Goal: Task Accomplishment & Management: Manage account settings

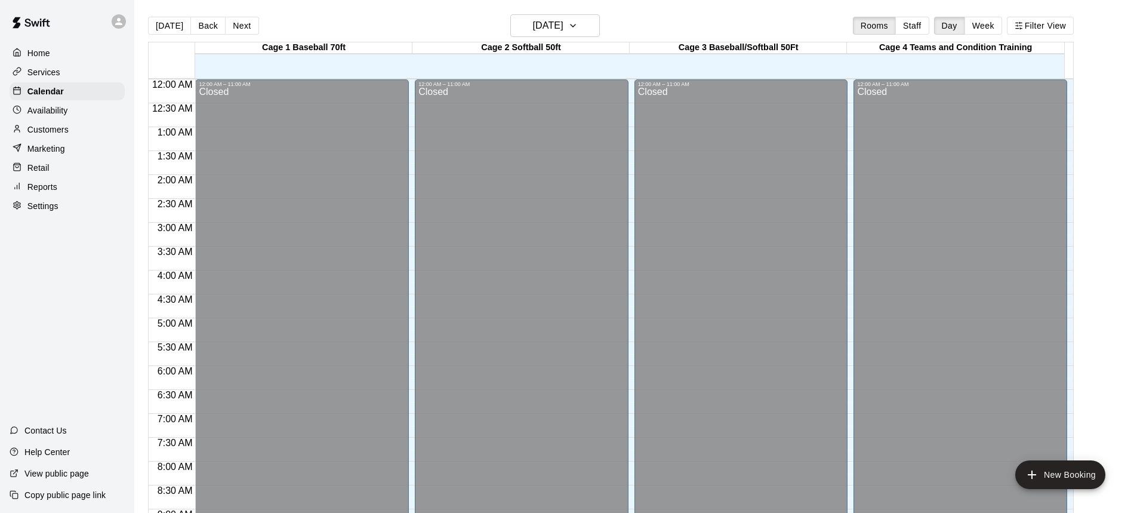
scroll to position [640, 0]
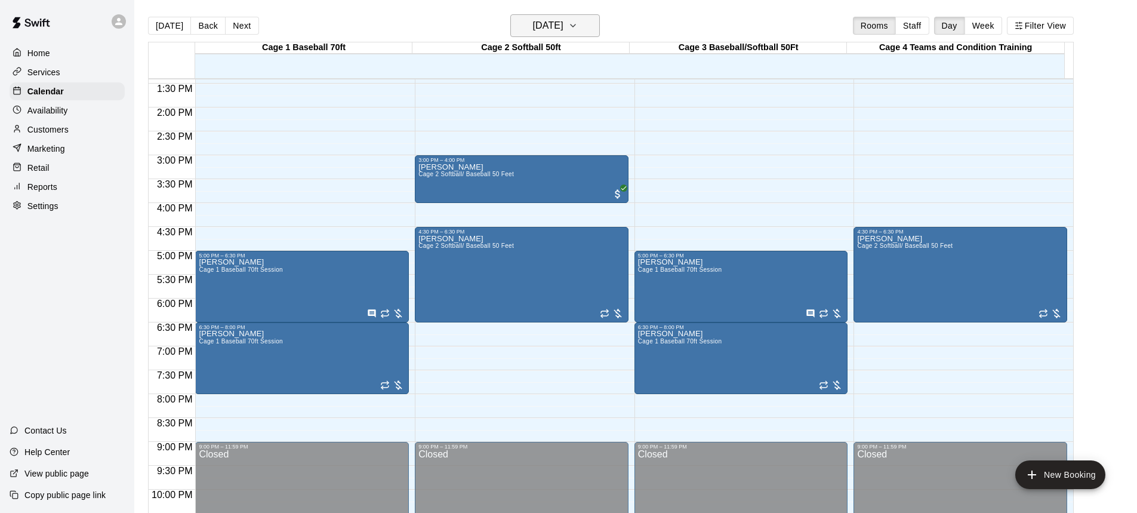
click at [575, 26] on icon "button" at bounding box center [573, 25] width 5 height 2
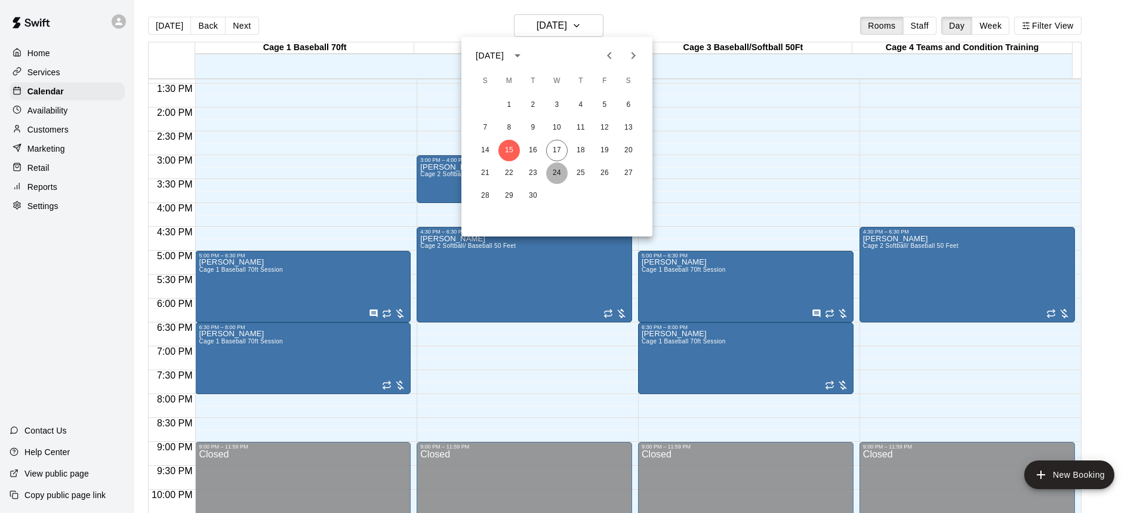
click at [557, 171] on button "24" at bounding box center [556, 172] width 21 height 21
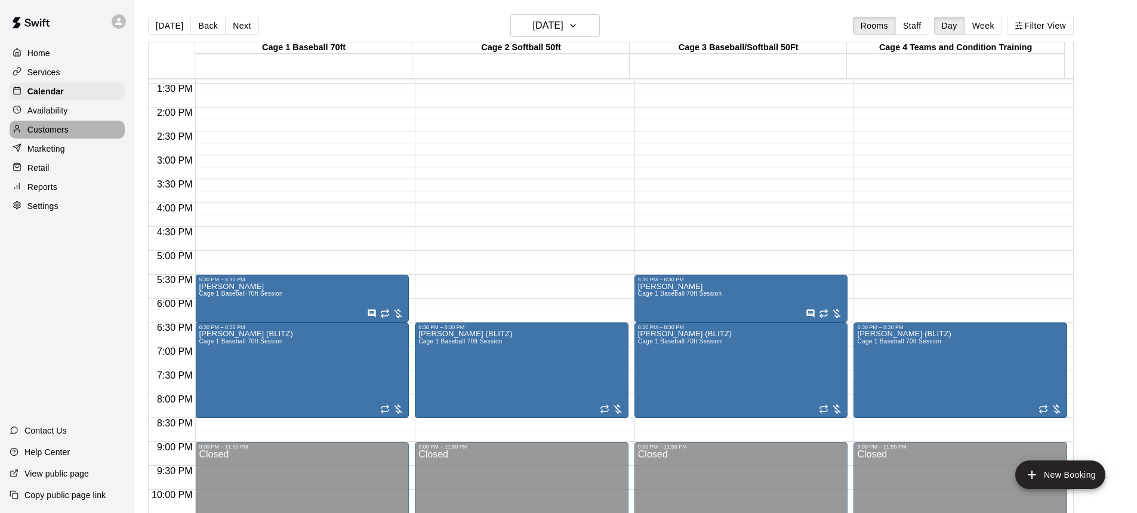
click at [44, 132] on p "Customers" at bounding box center [47, 130] width 41 height 12
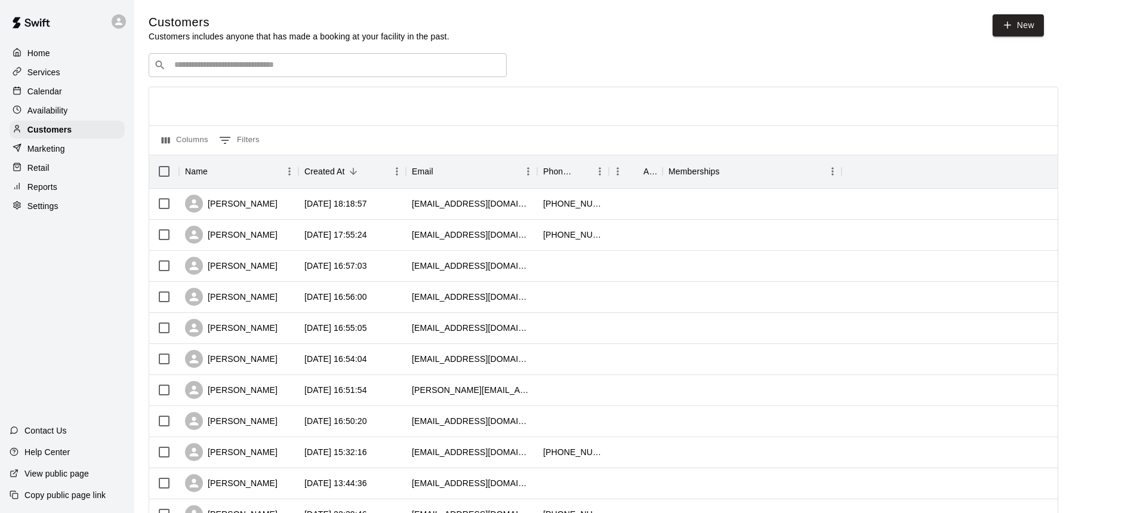
click at [193, 67] on input "Search customers by name or email" at bounding box center [336, 65] width 331 height 12
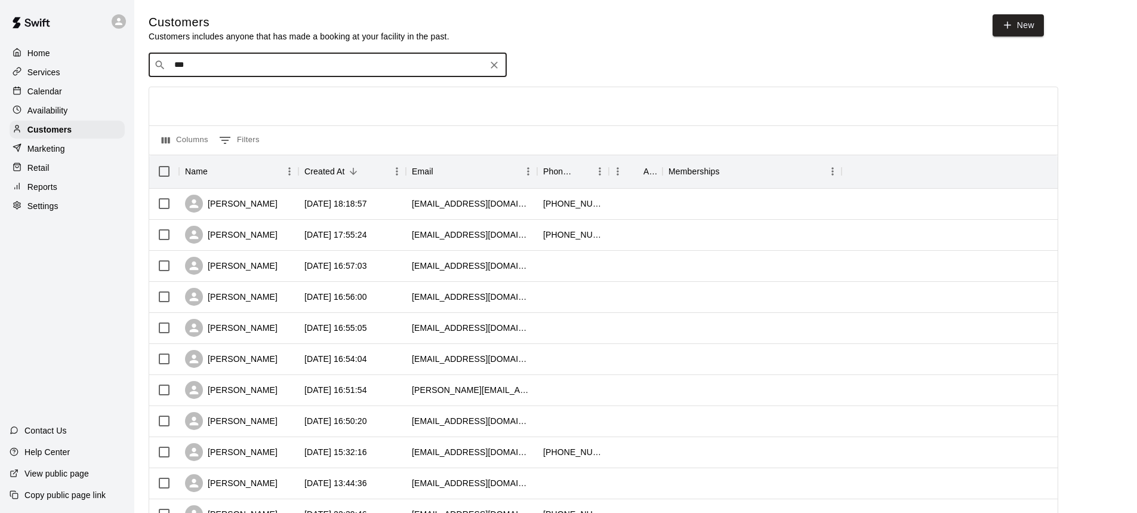
type input "****"
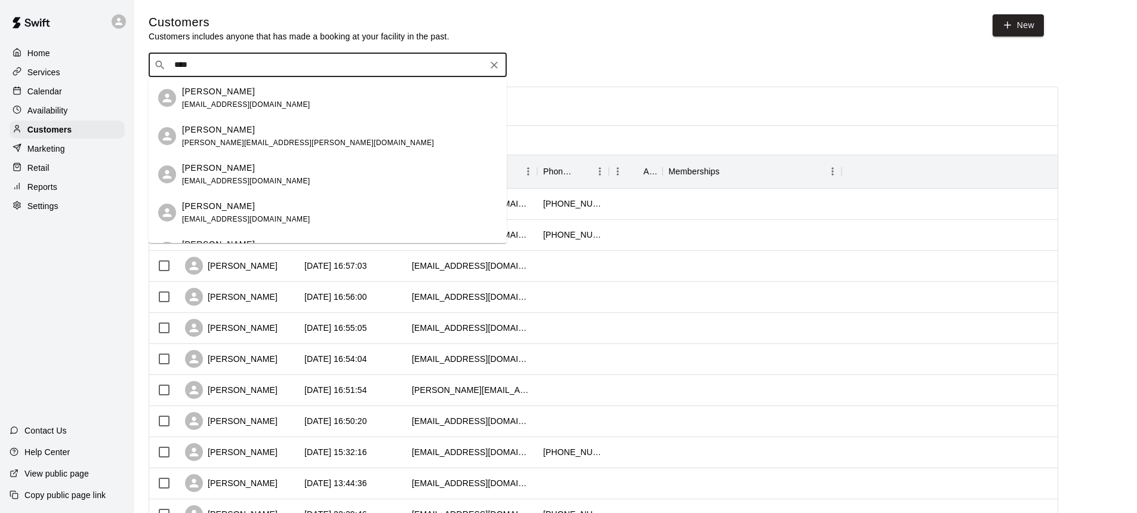
click at [193, 97] on p "[PERSON_NAME]" at bounding box center [218, 91] width 73 height 13
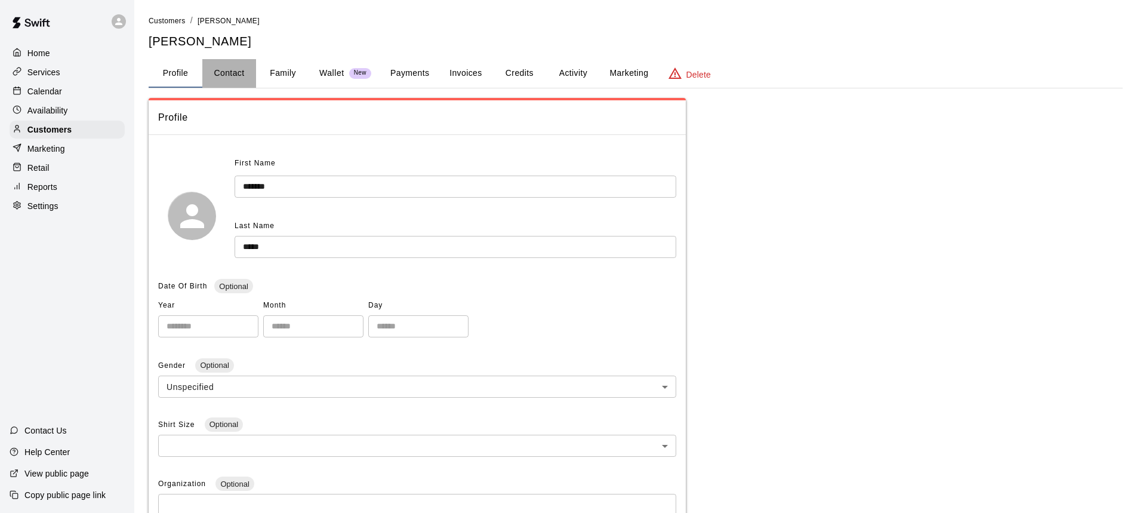
click at [236, 70] on button "Contact" at bounding box center [229, 73] width 54 height 29
select select "**"
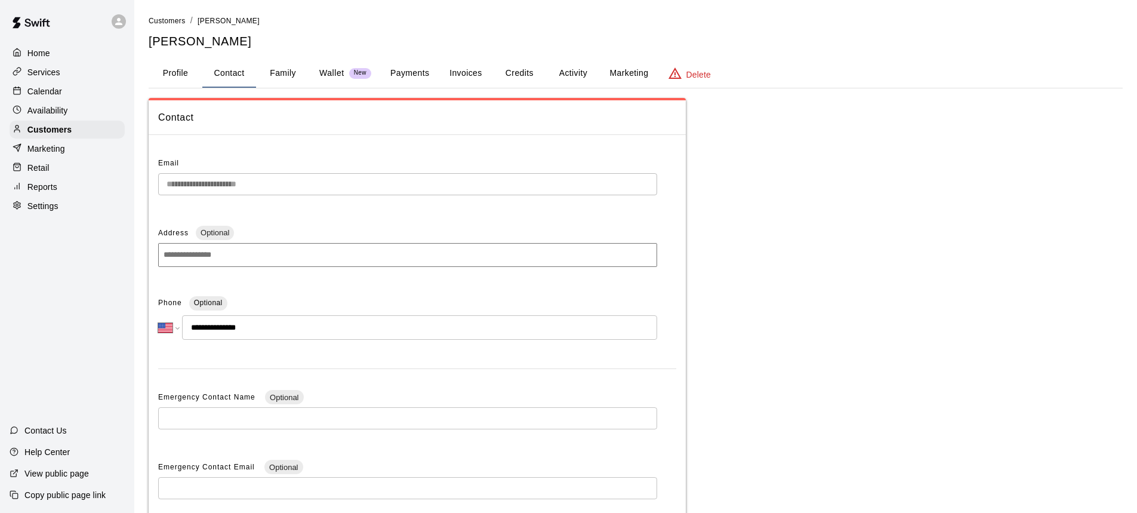
scroll to position [170, 0]
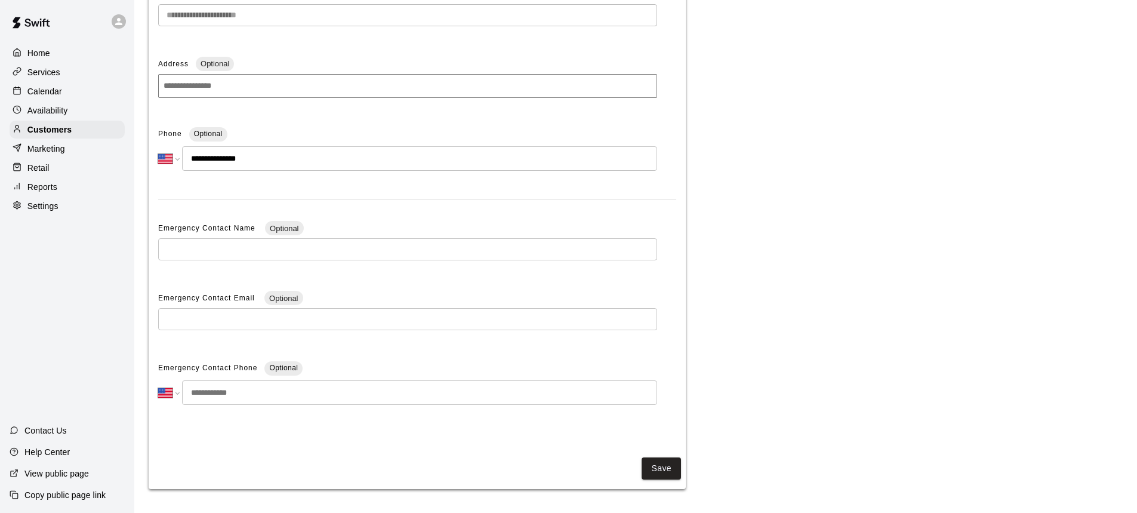
click at [44, 89] on p "Calendar" at bounding box center [44, 91] width 35 height 12
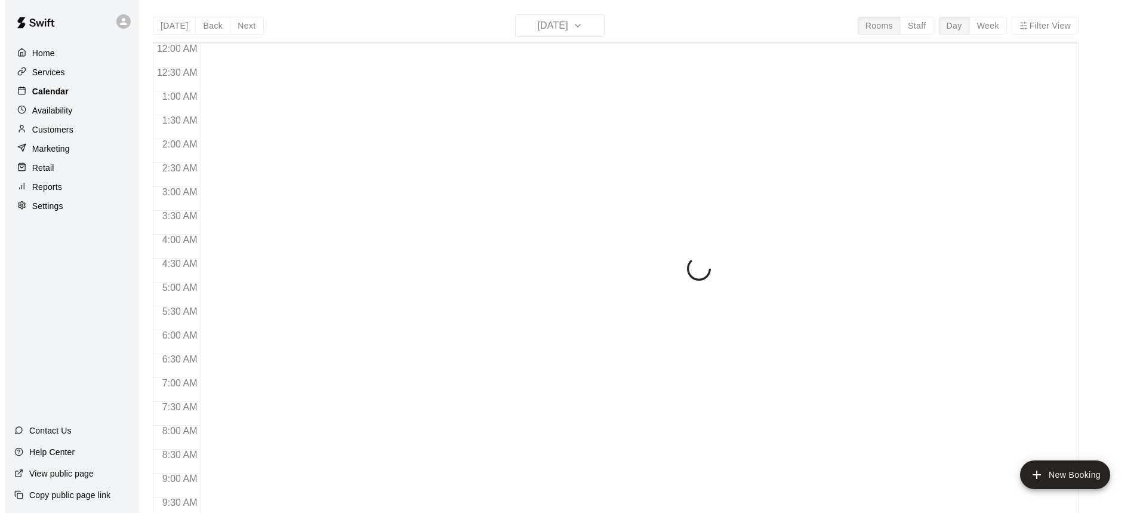
scroll to position [663, 0]
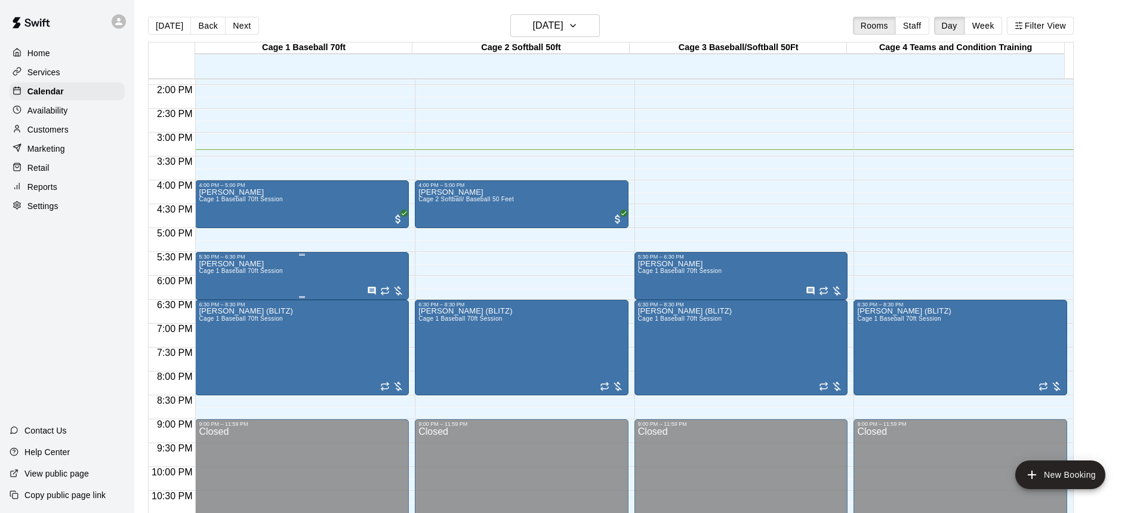
click at [269, 274] on span "Cage 1 Baseball 70ft Session" at bounding box center [241, 270] width 84 height 7
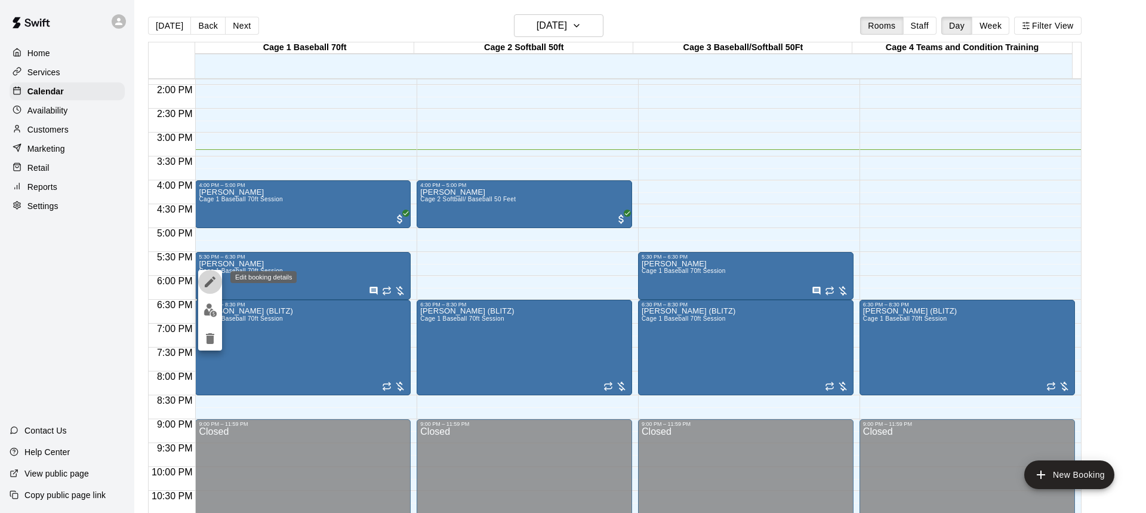
click at [206, 278] on icon "edit" at bounding box center [210, 282] width 14 height 14
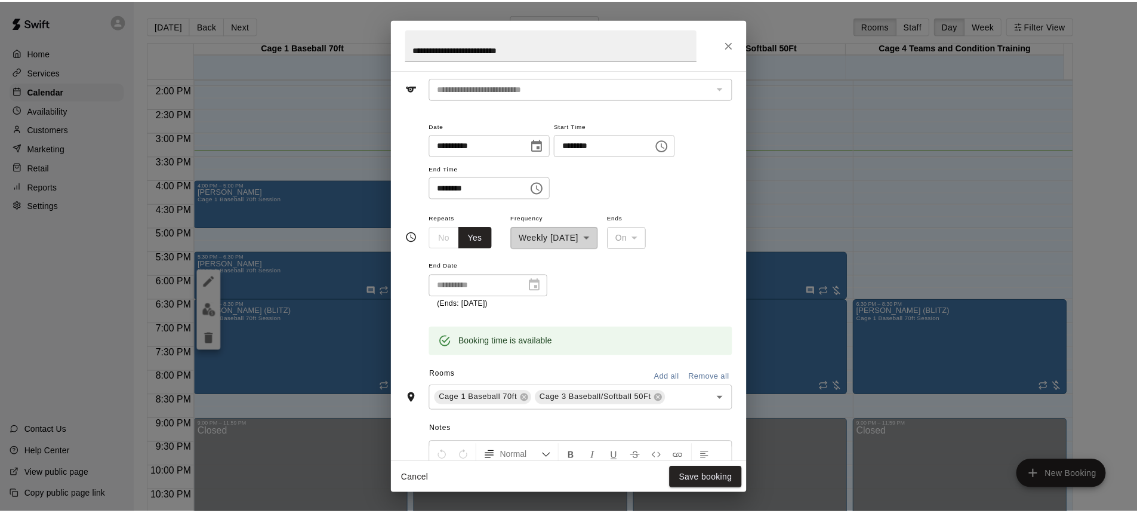
scroll to position [25, 0]
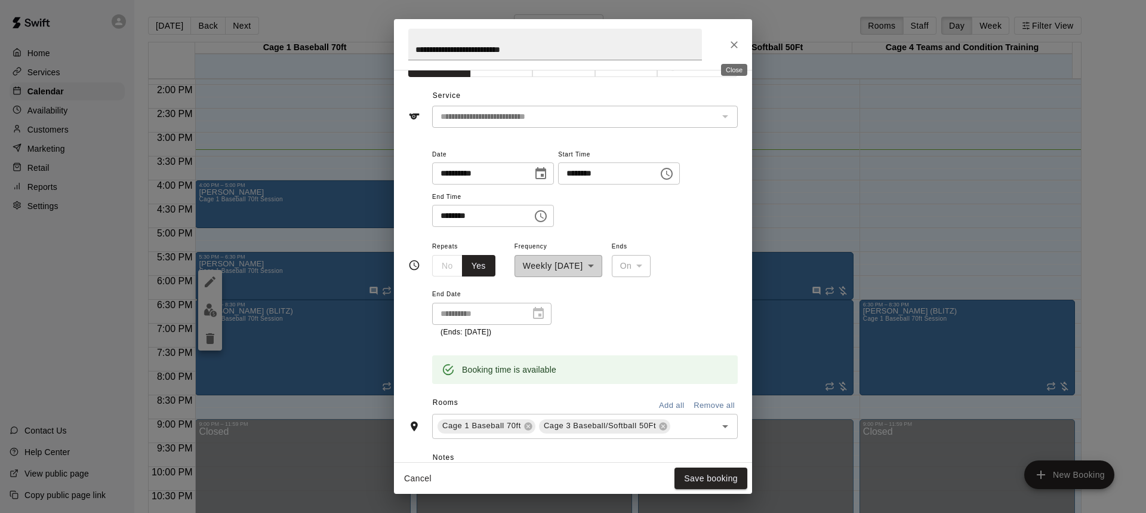
click at [733, 40] on icon "Close" at bounding box center [734, 45] width 12 height 12
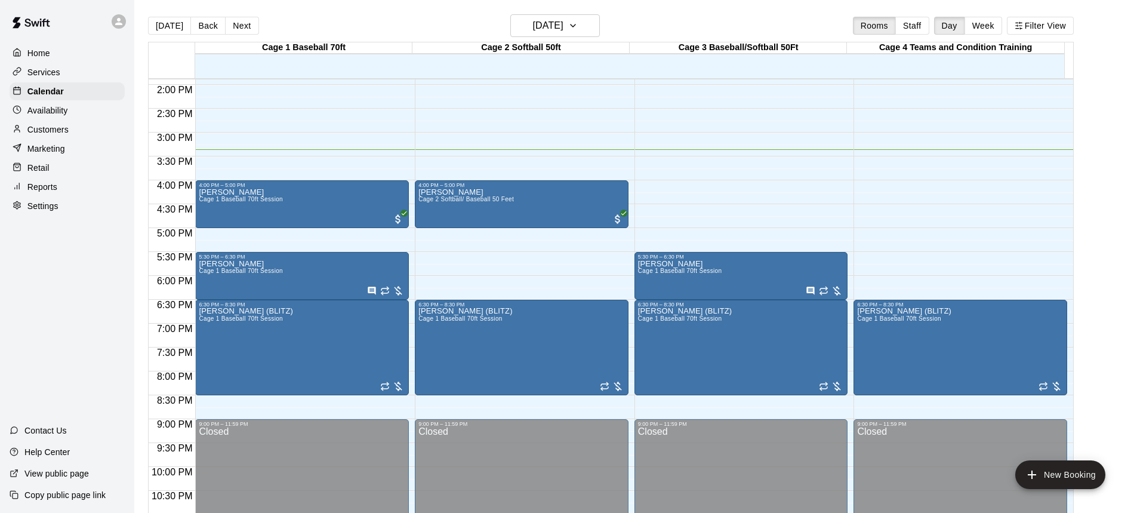
scroll to position [544, 0]
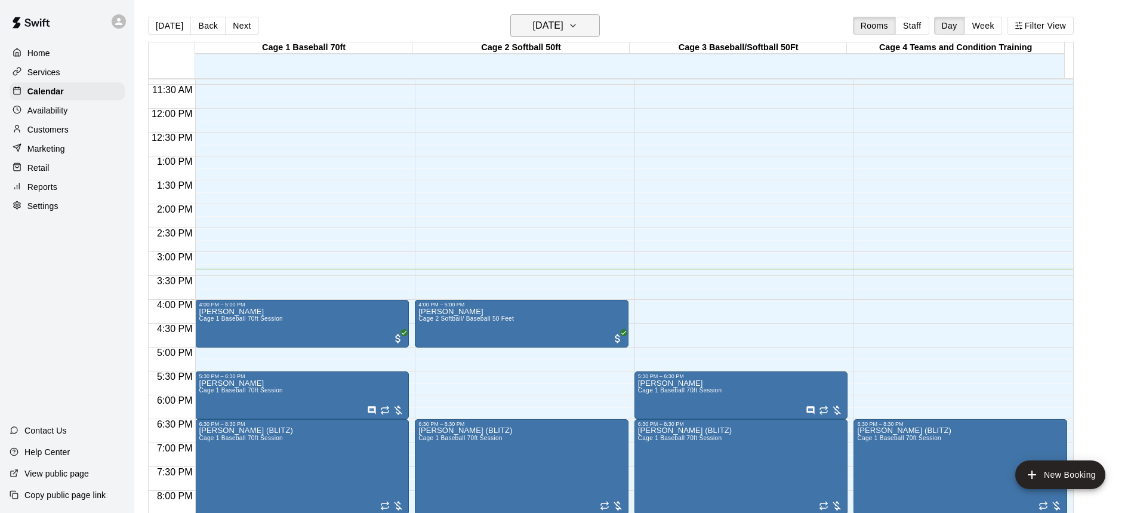
click at [578, 23] on icon "button" at bounding box center [573, 26] width 10 height 14
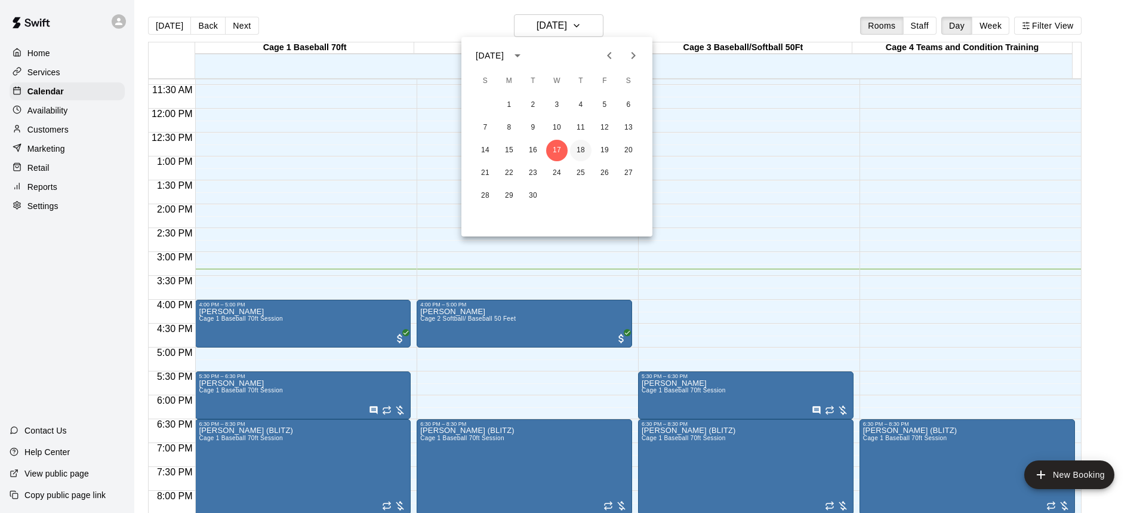
click at [579, 149] on button "18" at bounding box center [580, 150] width 21 height 21
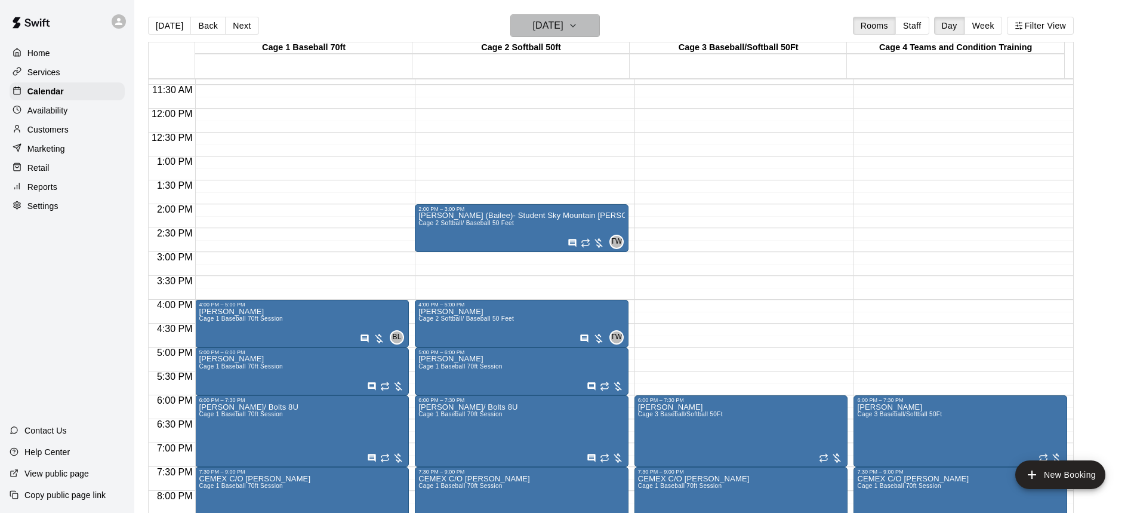
click at [578, 26] on icon "button" at bounding box center [573, 26] width 10 height 14
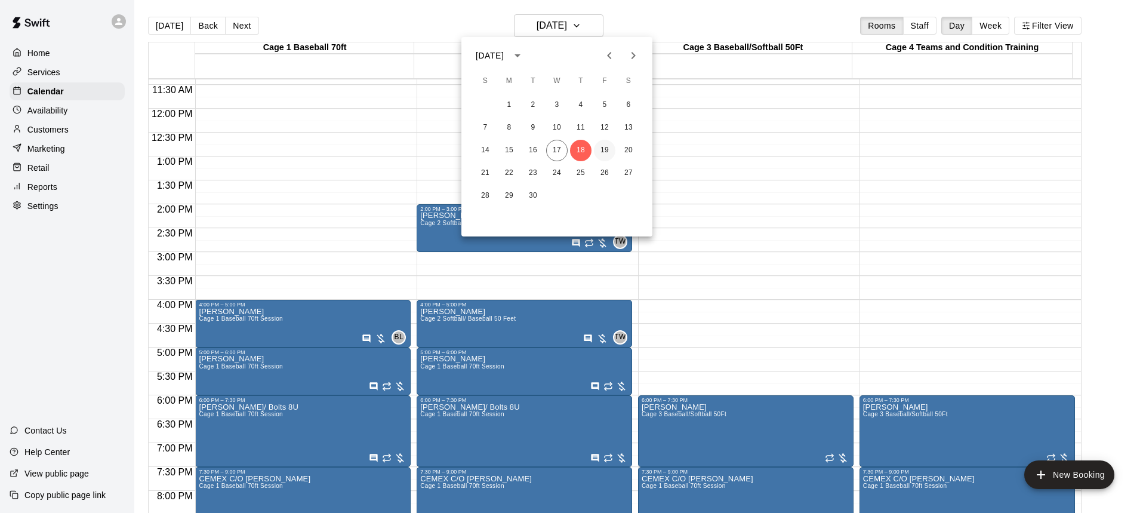
click at [603, 143] on button "19" at bounding box center [604, 150] width 21 height 21
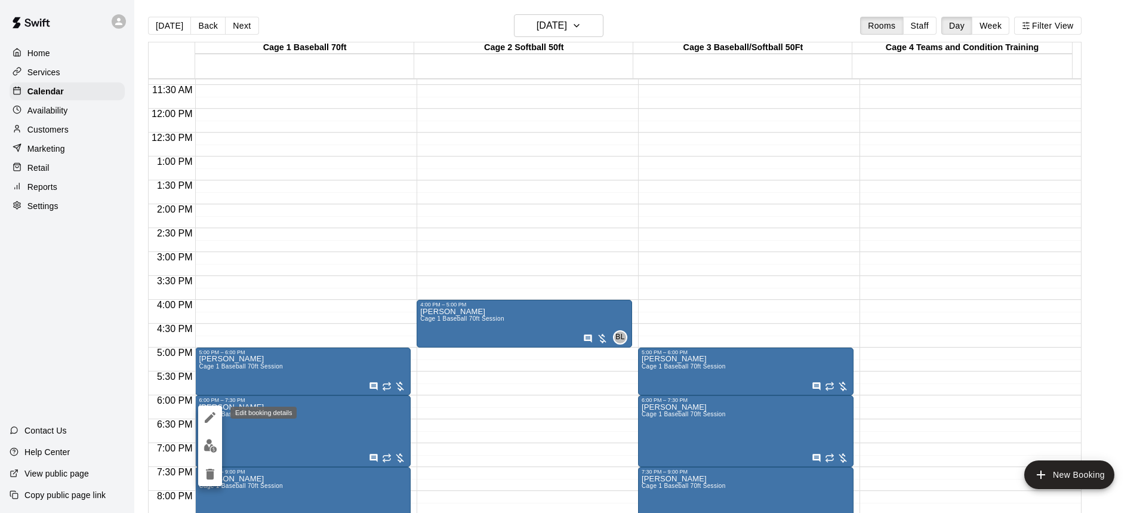
click at [211, 418] on icon "edit" at bounding box center [210, 417] width 11 height 11
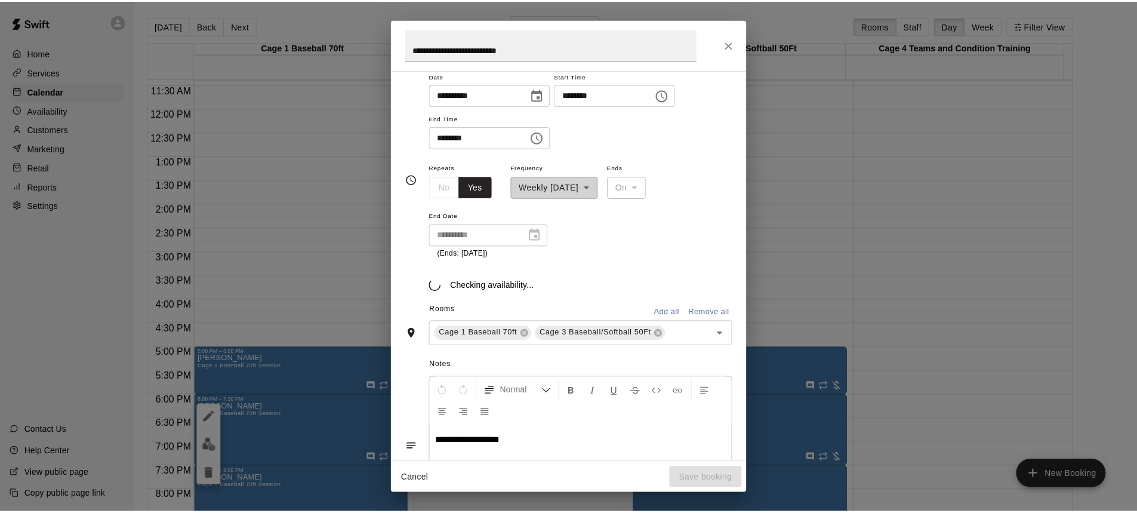
scroll to position [118, 0]
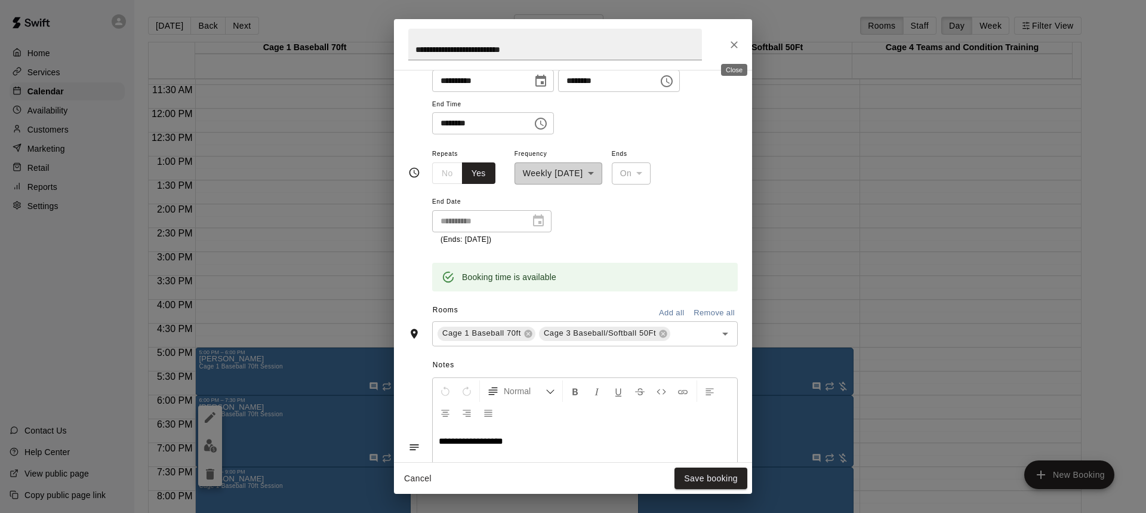
click at [734, 39] on icon "Close" at bounding box center [734, 45] width 12 height 12
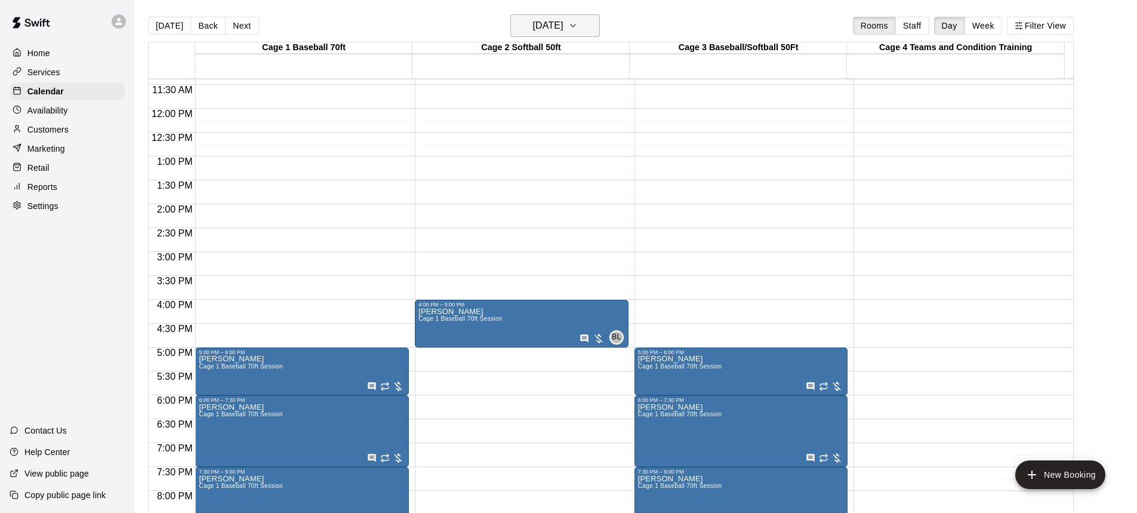
click at [578, 29] on icon "button" at bounding box center [573, 26] width 10 height 14
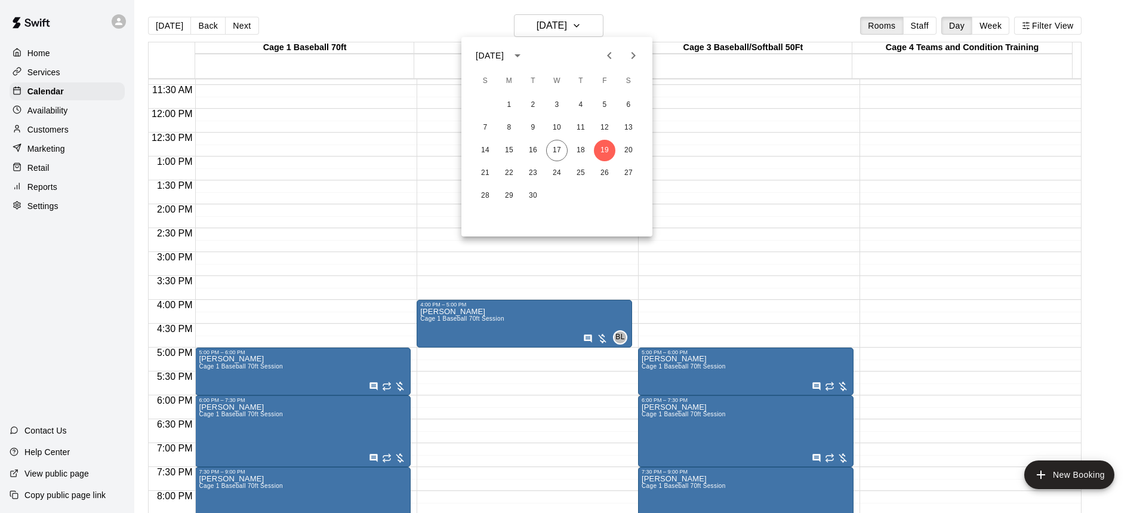
click at [687, 261] on div at bounding box center [573, 256] width 1146 height 513
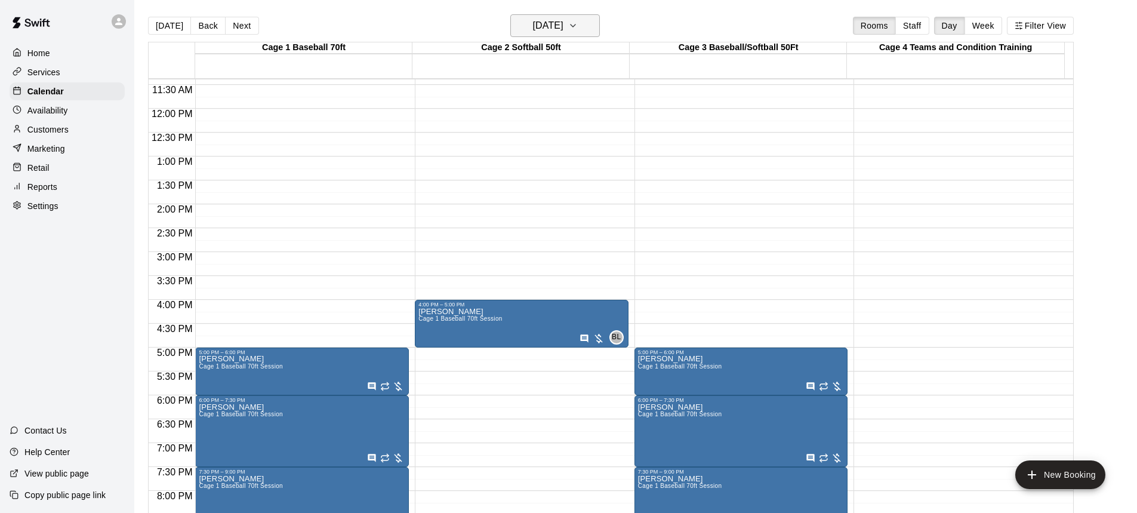
click at [578, 30] on icon "button" at bounding box center [573, 26] width 10 height 14
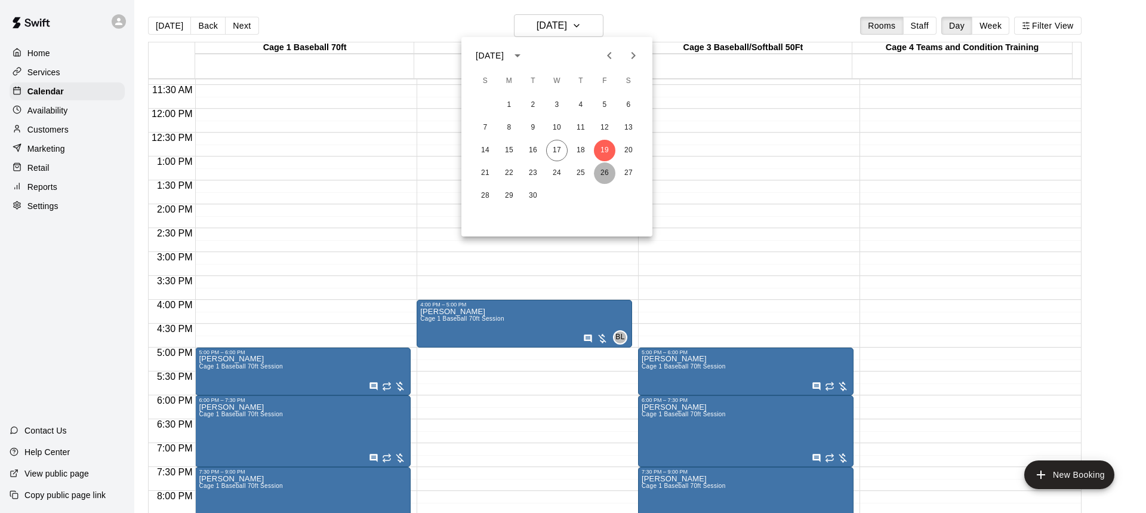
click at [604, 172] on button "26" at bounding box center [604, 172] width 21 height 21
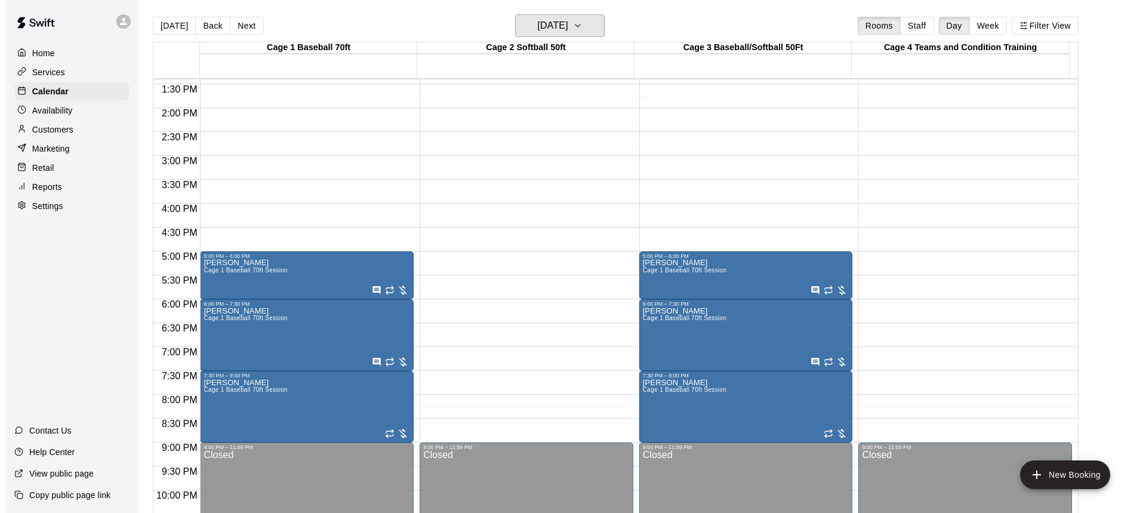
scroll to position [700, 0]
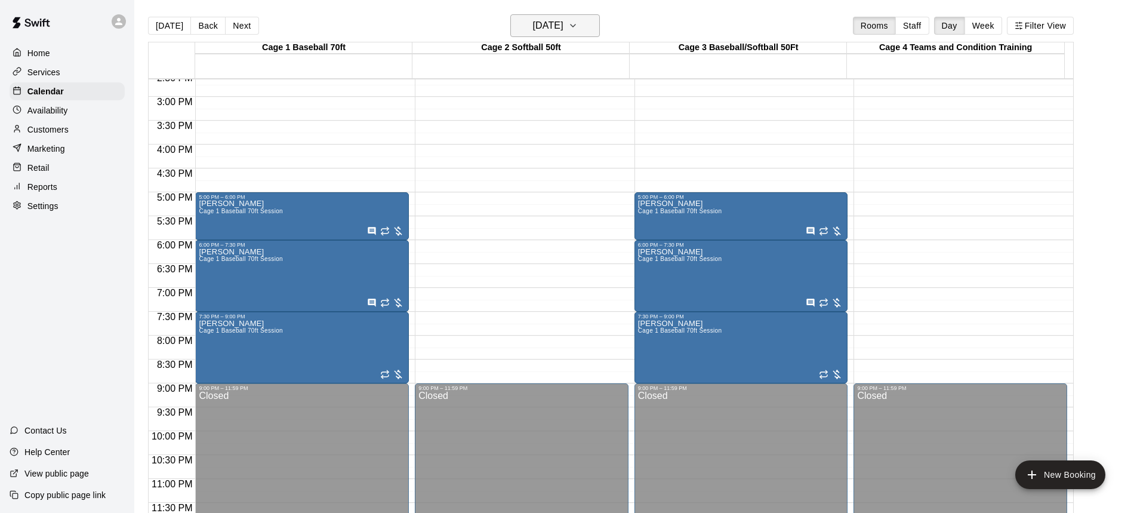
click at [578, 23] on icon "button" at bounding box center [573, 26] width 10 height 14
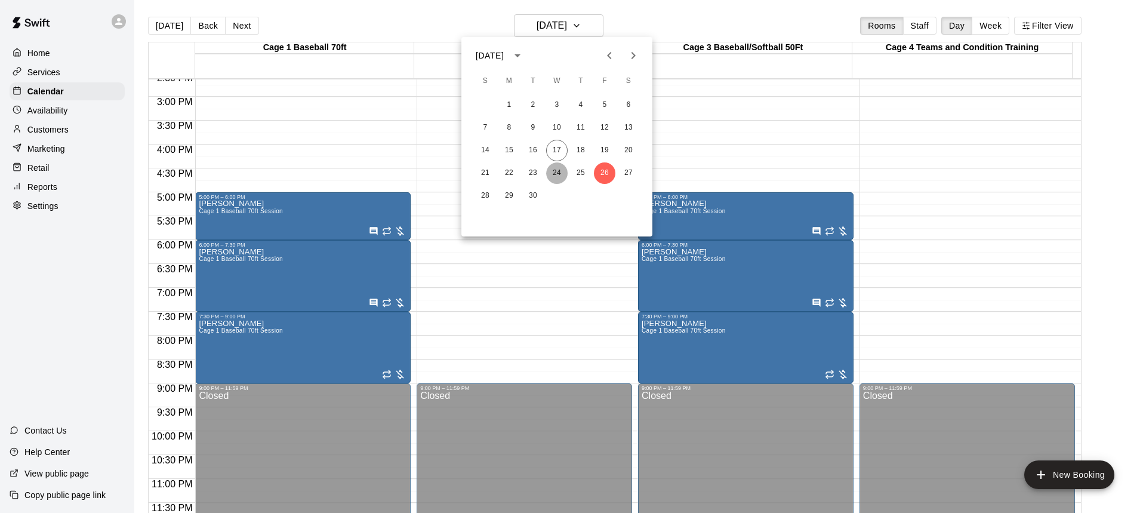
click at [557, 175] on button "24" at bounding box center [556, 172] width 21 height 21
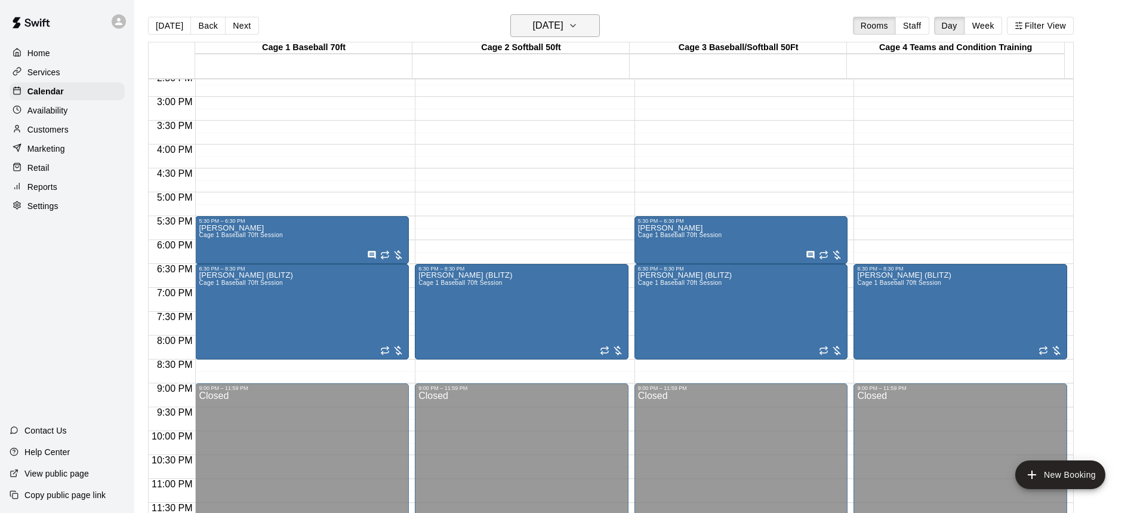
click at [578, 29] on icon "button" at bounding box center [573, 26] width 10 height 14
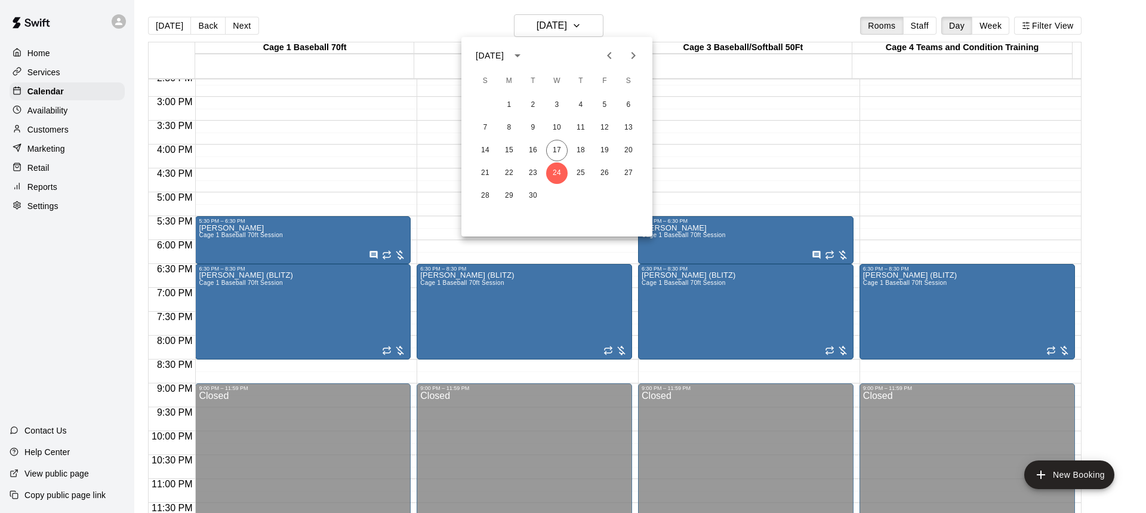
click at [601, 20] on div at bounding box center [573, 256] width 1146 height 513
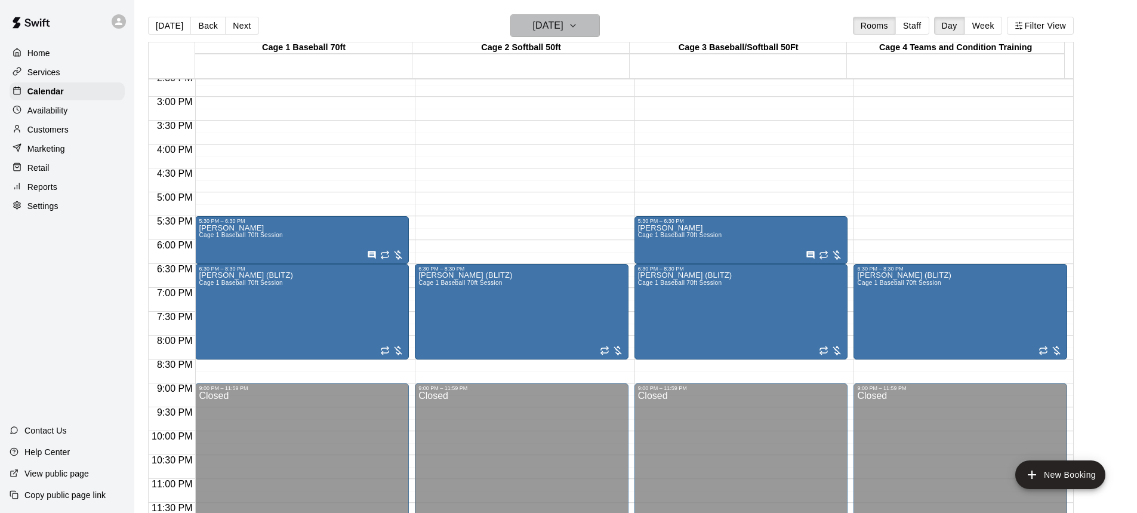
click at [578, 24] on icon "button" at bounding box center [573, 26] width 10 height 14
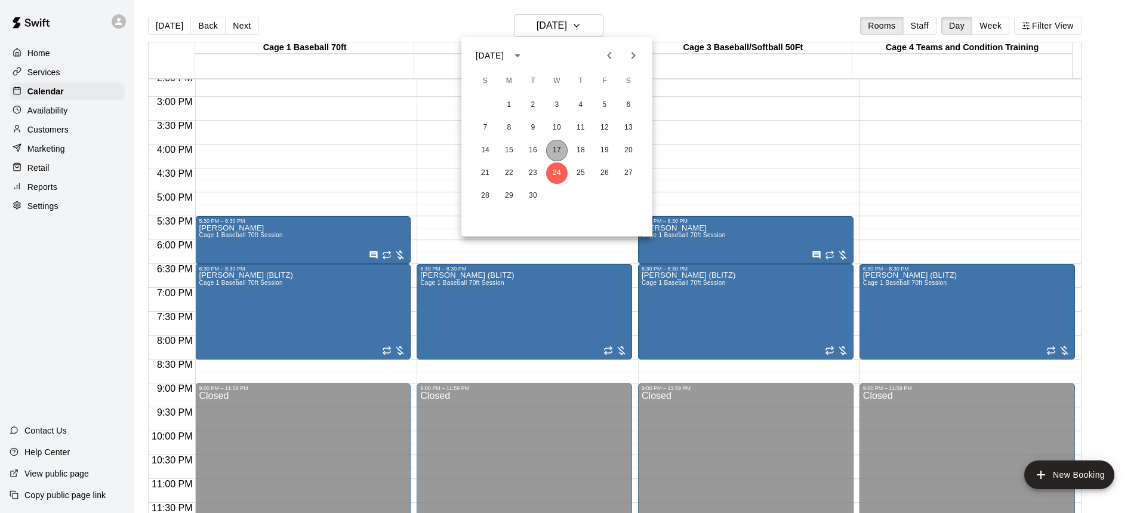
click at [556, 152] on button "17" at bounding box center [556, 150] width 21 height 21
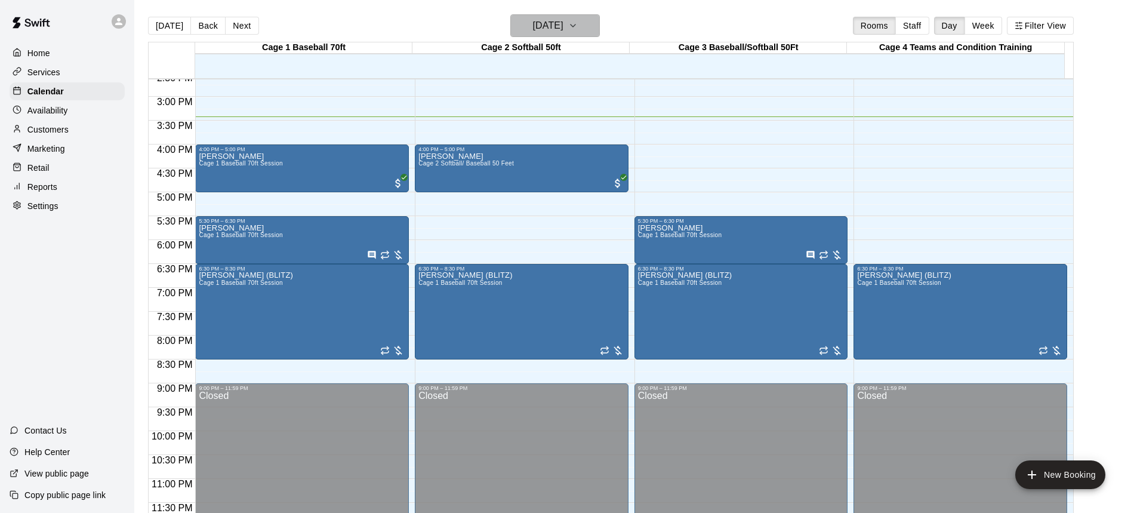
click at [578, 27] on icon "button" at bounding box center [573, 26] width 10 height 14
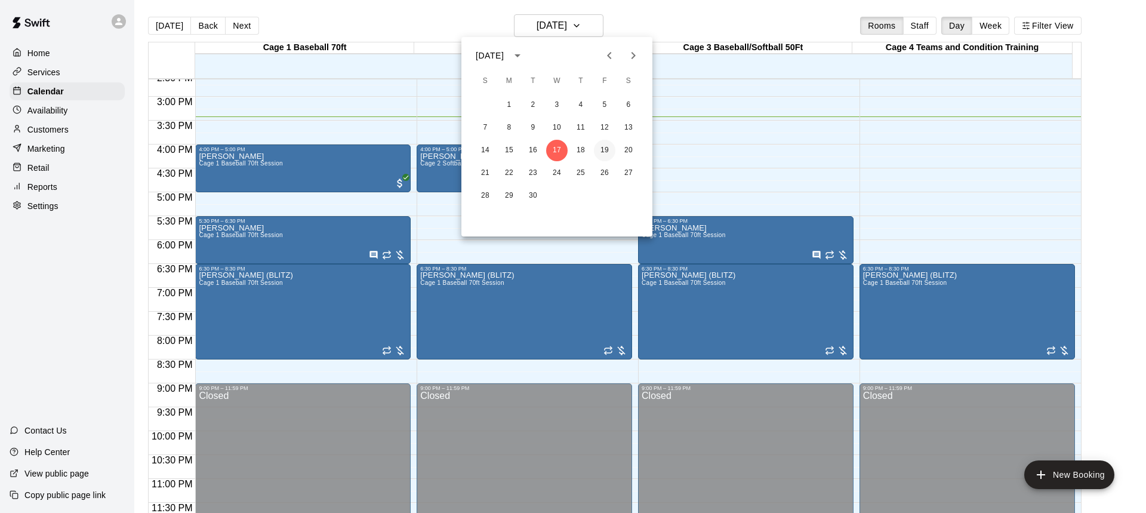
click at [605, 151] on button "19" at bounding box center [604, 150] width 21 height 21
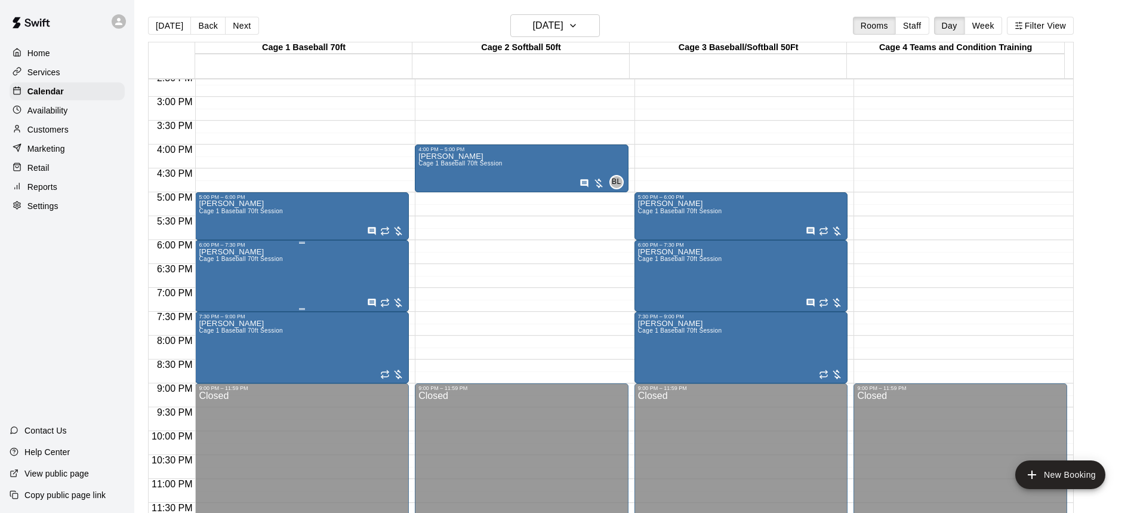
click at [249, 270] on div "[PERSON_NAME] Cage 1 Baseball 70ft Session" at bounding box center [241, 504] width 84 height 513
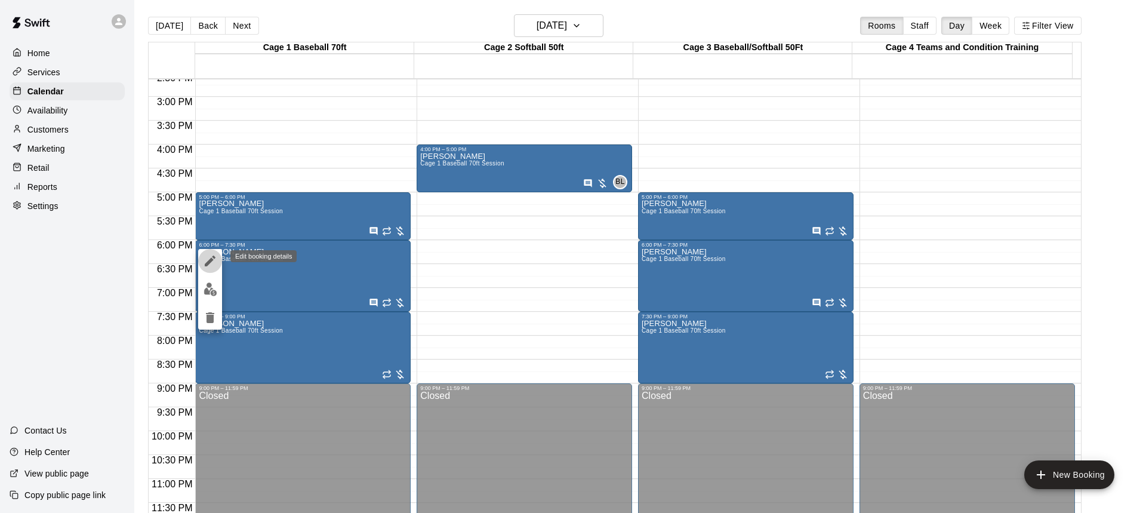
click at [210, 258] on icon "edit" at bounding box center [210, 261] width 14 height 14
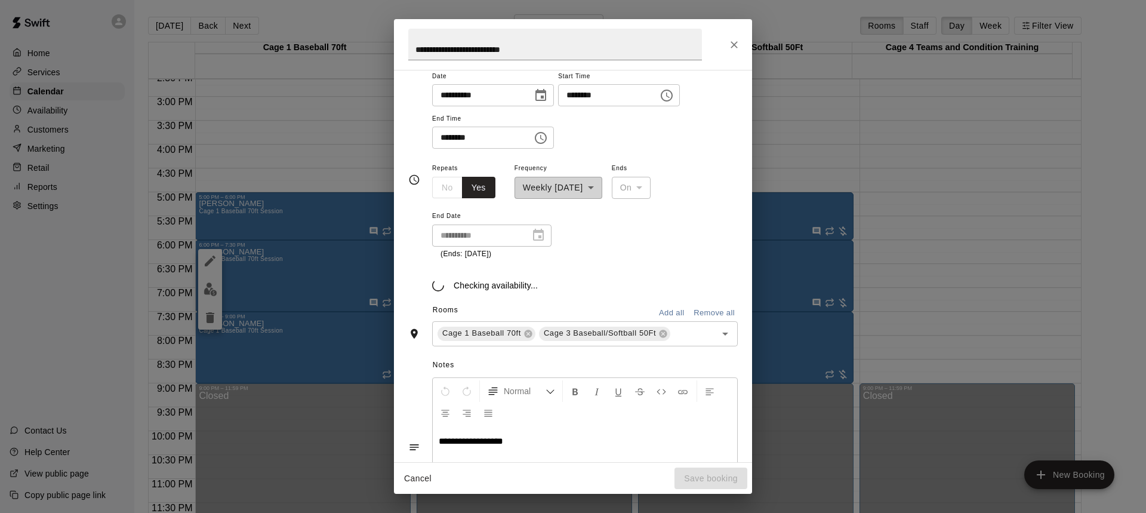
scroll to position [118, 0]
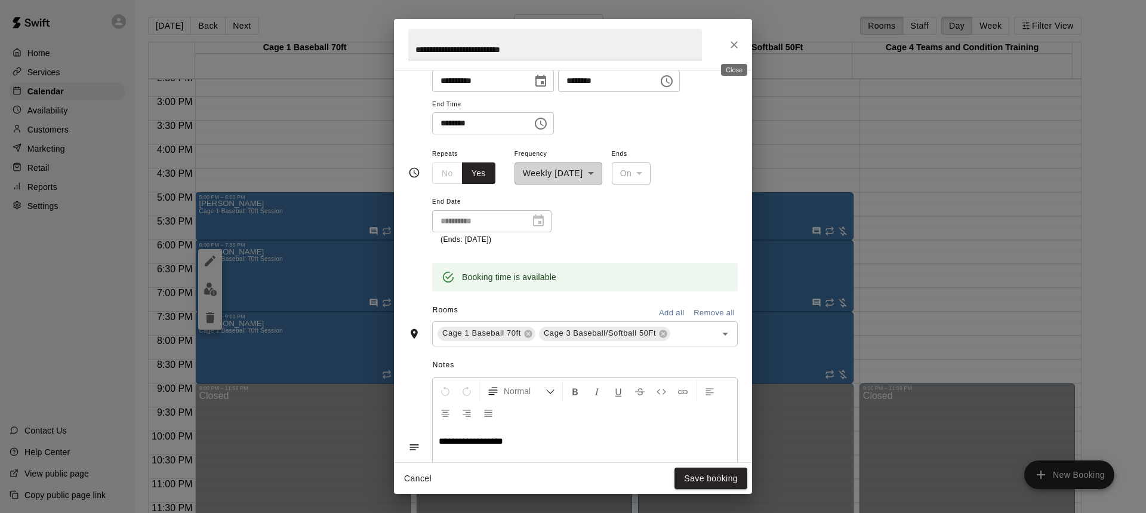
click at [733, 45] on icon "Close" at bounding box center [734, 44] width 7 height 7
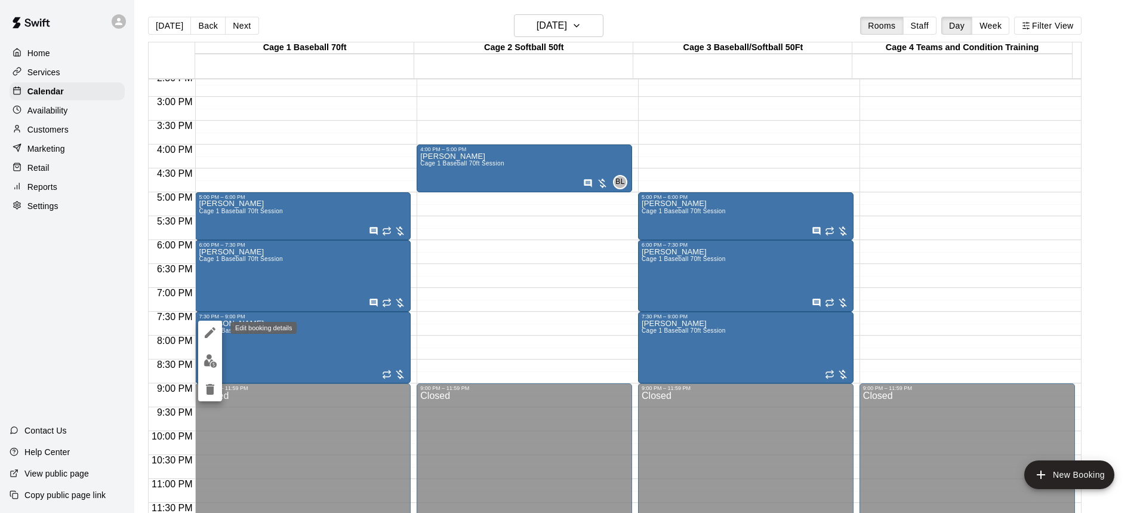
click at [210, 332] on icon "edit" at bounding box center [210, 332] width 11 height 11
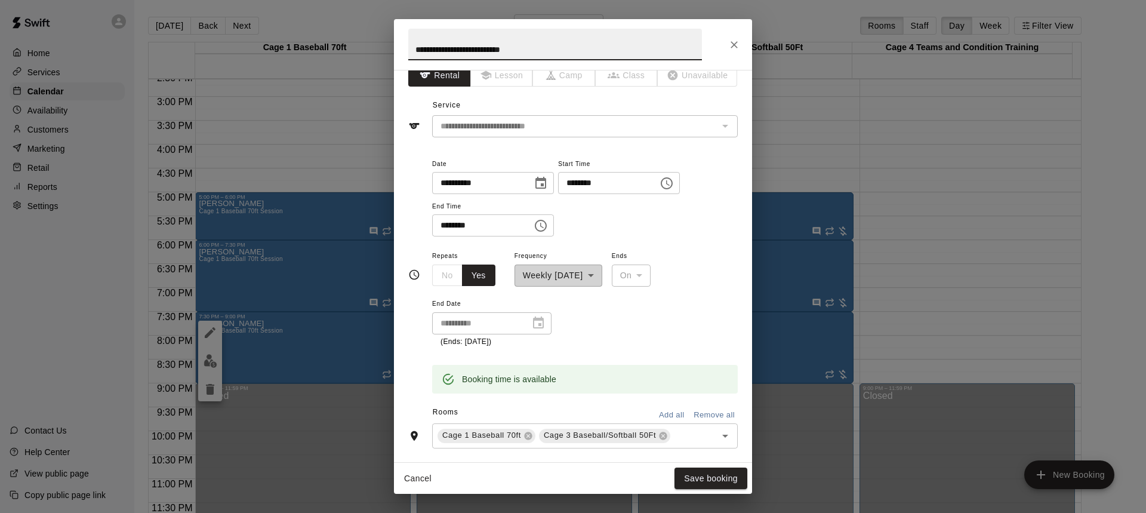
scroll to position [0, 0]
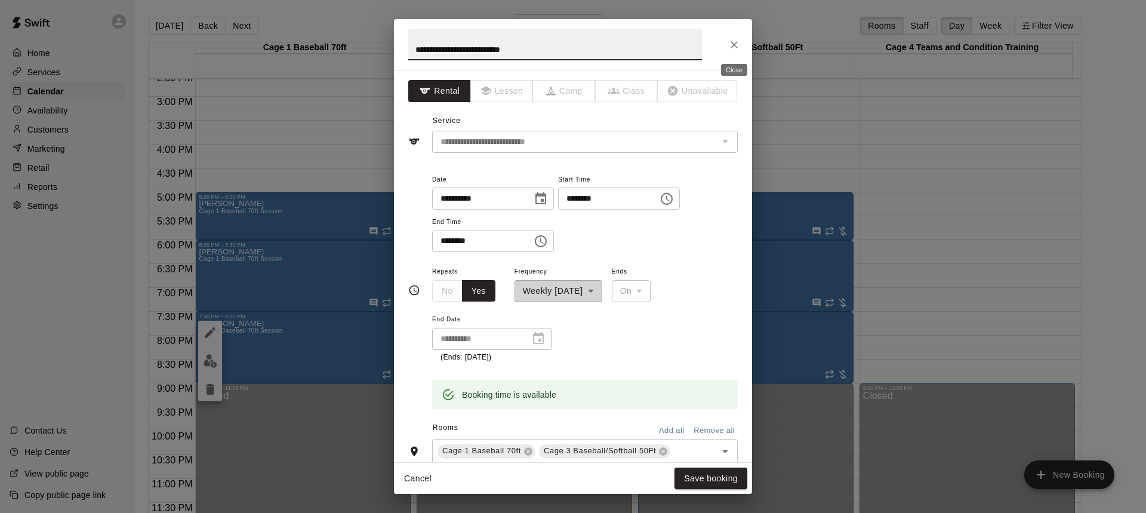
click at [735, 43] on icon "Close" at bounding box center [734, 44] width 7 height 7
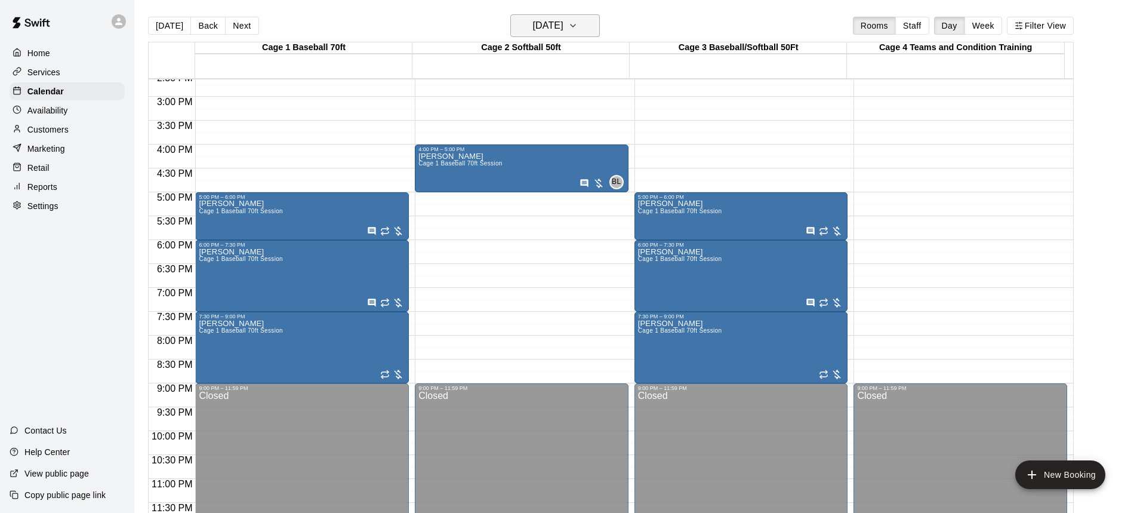
click at [578, 25] on icon "button" at bounding box center [573, 26] width 10 height 14
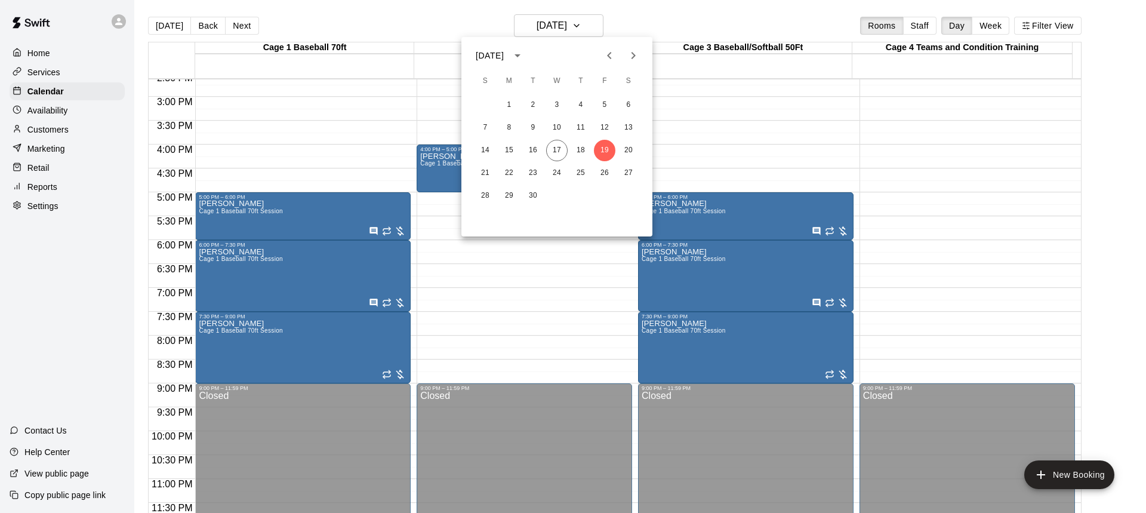
click at [628, 63] on button "Next month" at bounding box center [633, 56] width 24 height 24
click at [557, 106] on button "1" at bounding box center [556, 104] width 21 height 21
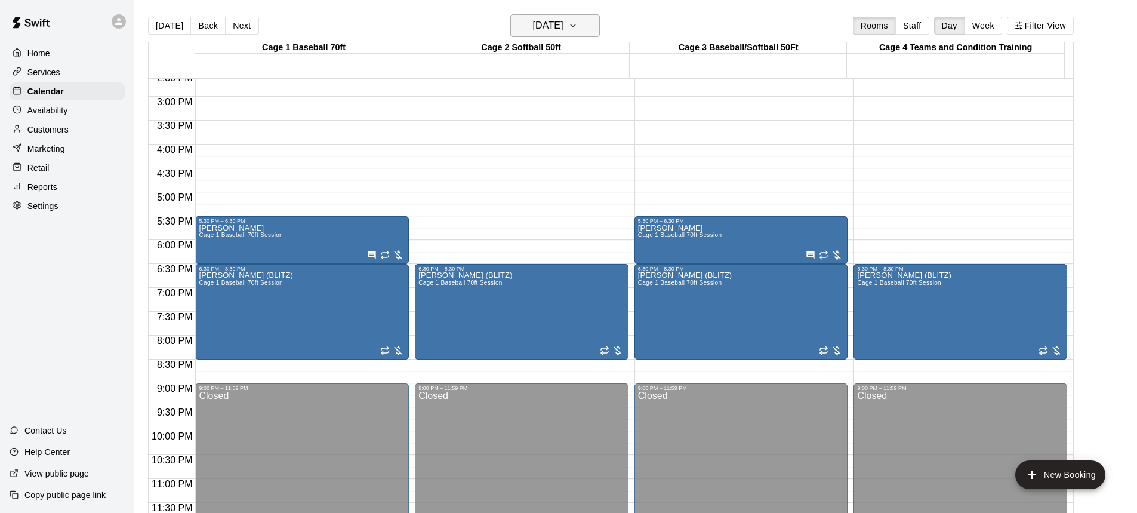
click at [578, 25] on icon "button" at bounding box center [573, 26] width 10 height 14
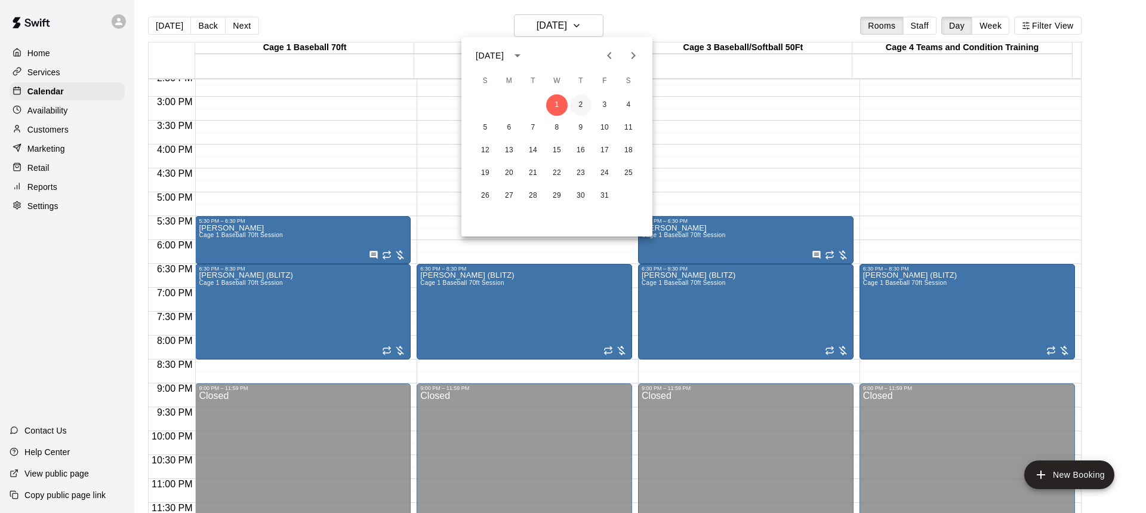
click at [581, 103] on button "2" at bounding box center [580, 104] width 21 height 21
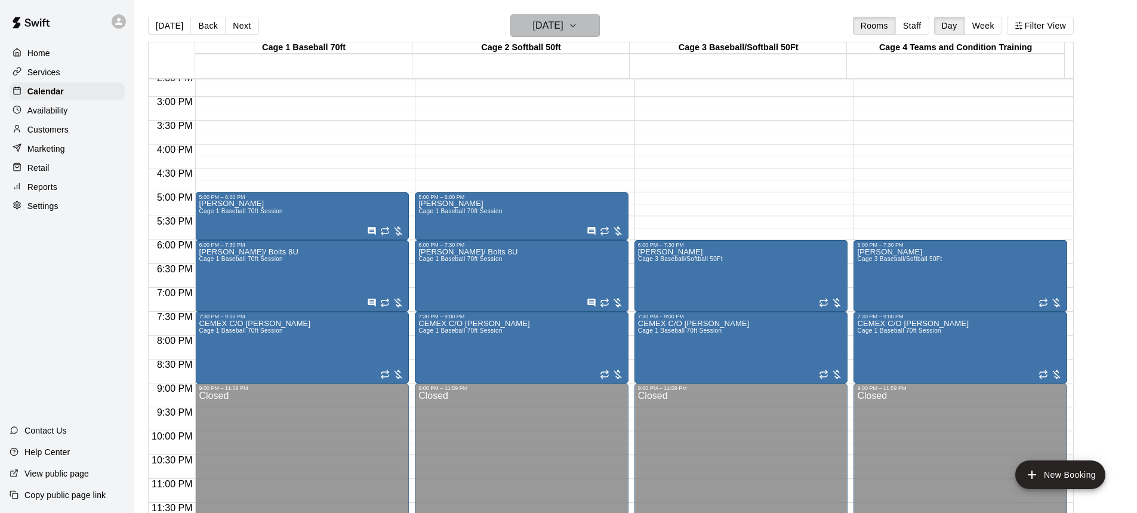
click at [596, 33] on button "[DATE]" at bounding box center [555, 25] width 90 height 23
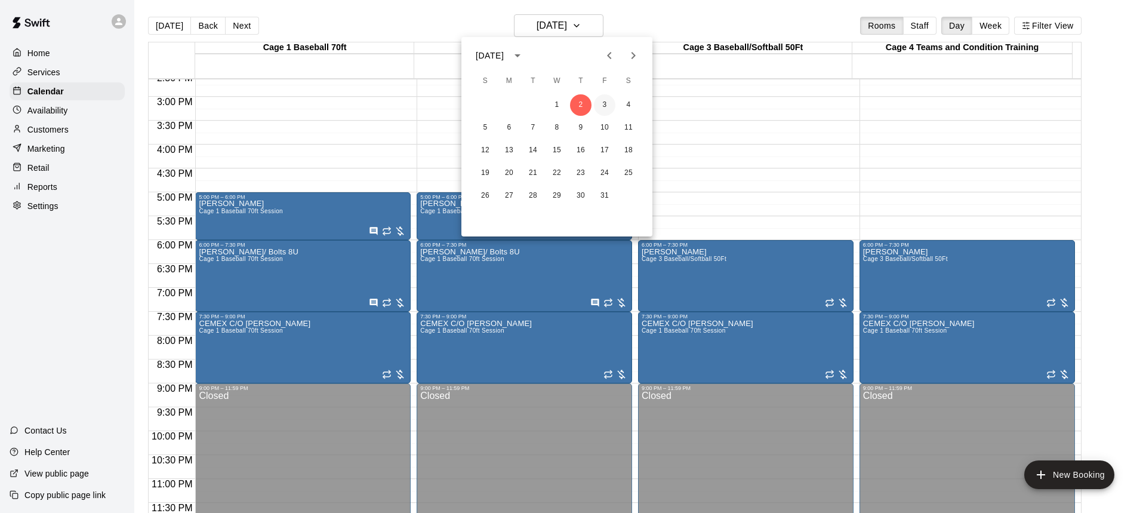
click at [606, 101] on button "3" at bounding box center [604, 104] width 21 height 21
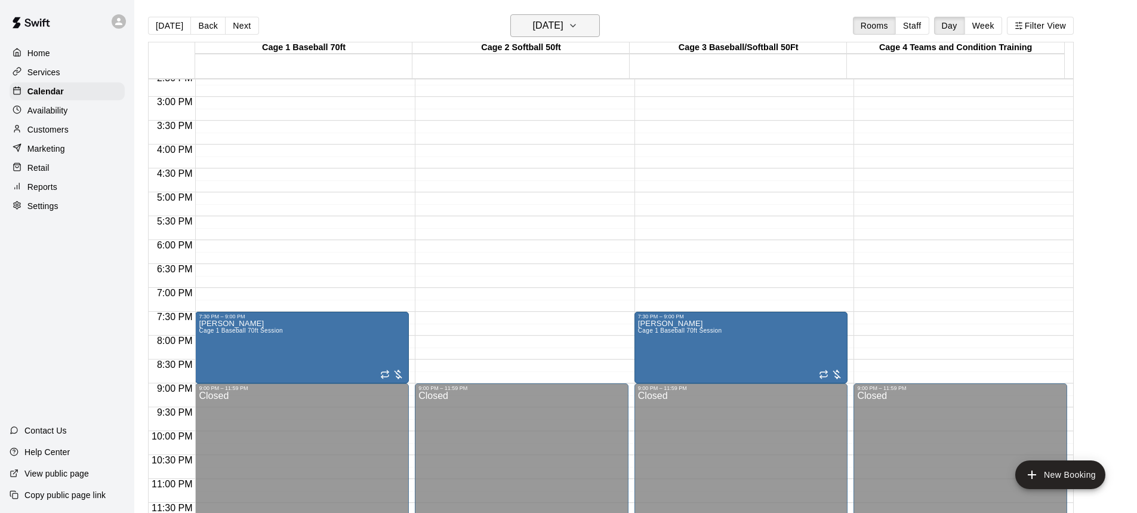
click at [578, 27] on icon "button" at bounding box center [573, 26] width 10 height 14
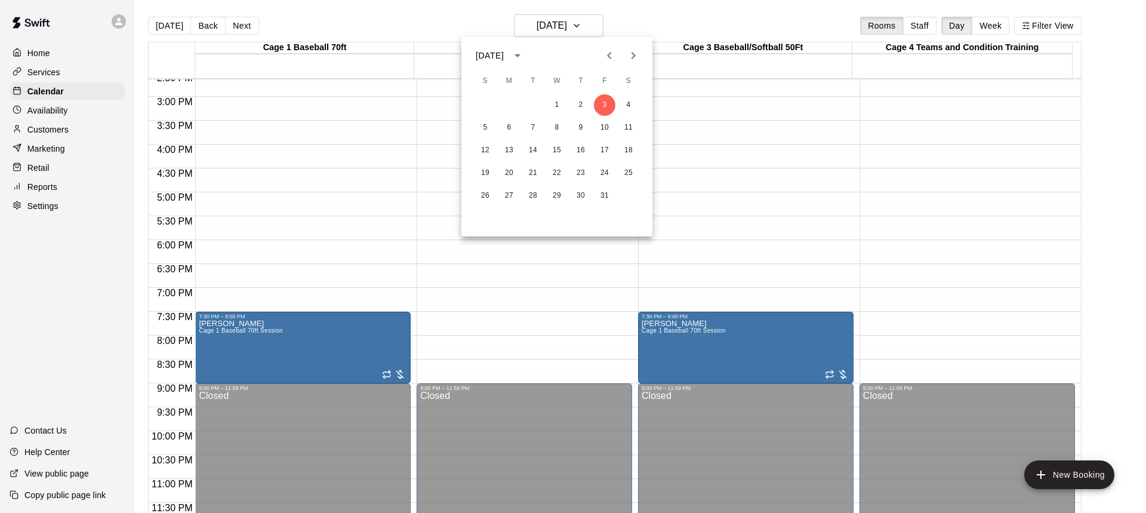
click at [612, 54] on icon "Previous month" at bounding box center [609, 55] width 14 height 14
click at [604, 171] on button "26" at bounding box center [604, 172] width 21 height 21
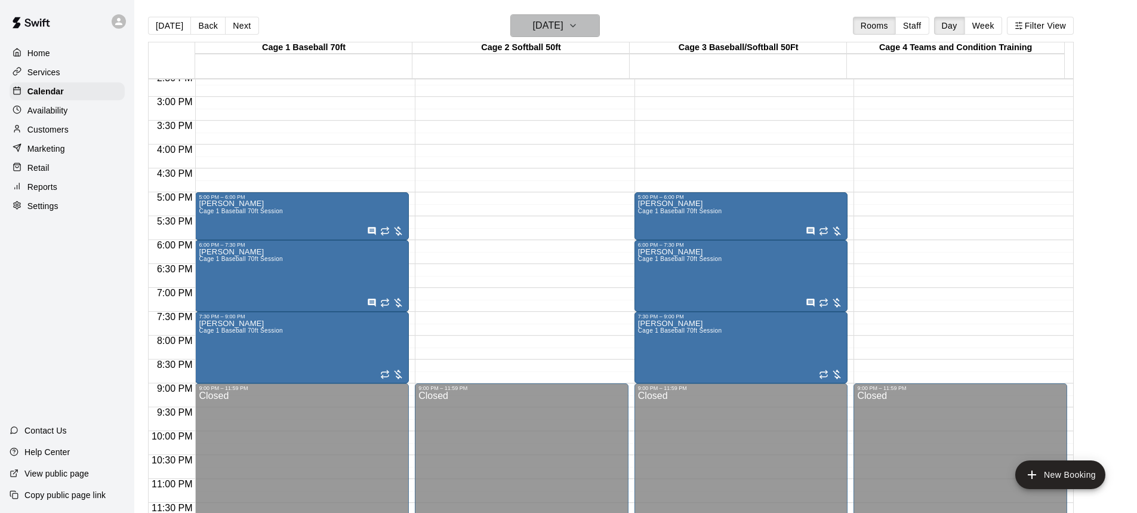
click at [578, 28] on icon "button" at bounding box center [573, 26] width 10 height 14
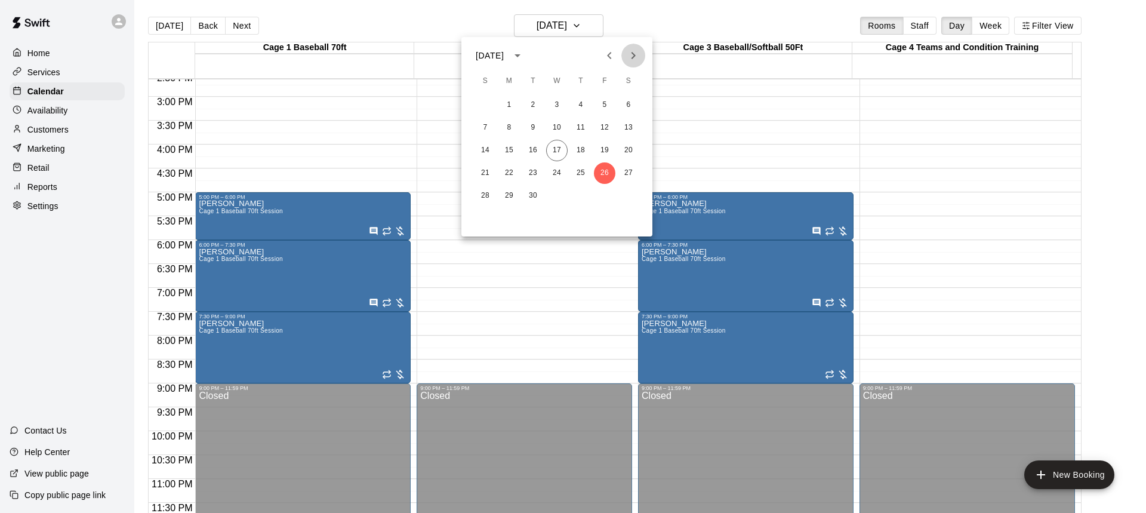
click at [631, 53] on icon "Next month" at bounding box center [633, 55] width 14 height 14
click at [603, 54] on icon "Previous month" at bounding box center [609, 55] width 14 height 14
click at [606, 54] on icon "Previous month" at bounding box center [609, 55] width 14 height 14
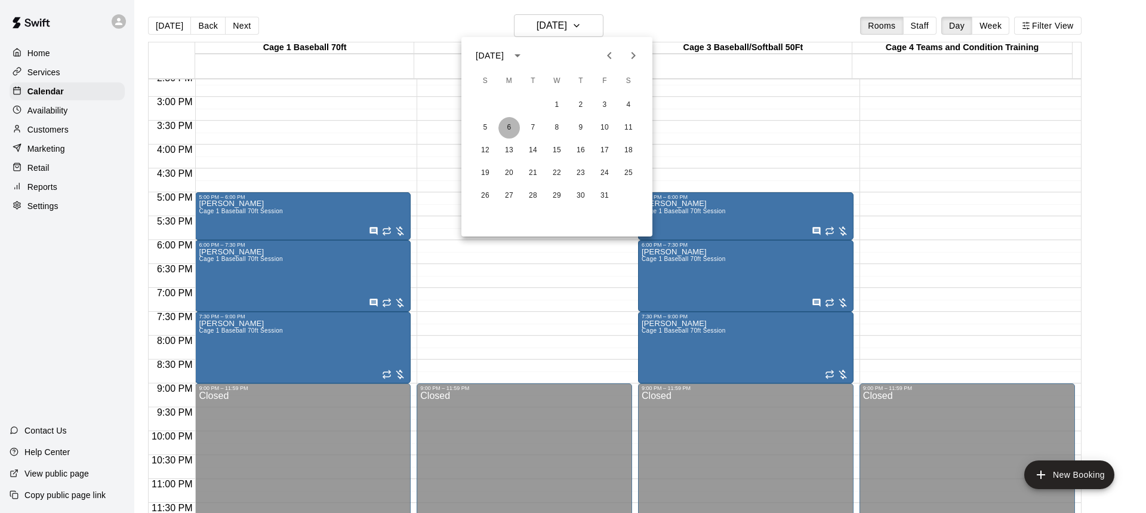
click at [509, 126] on button "6" at bounding box center [508, 127] width 21 height 21
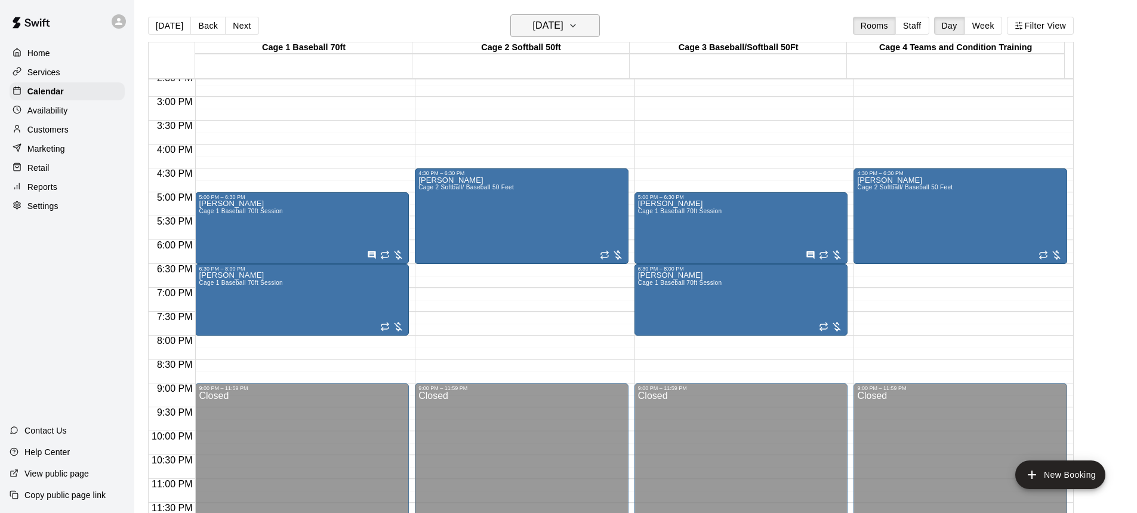
click at [578, 26] on icon "button" at bounding box center [573, 26] width 10 height 14
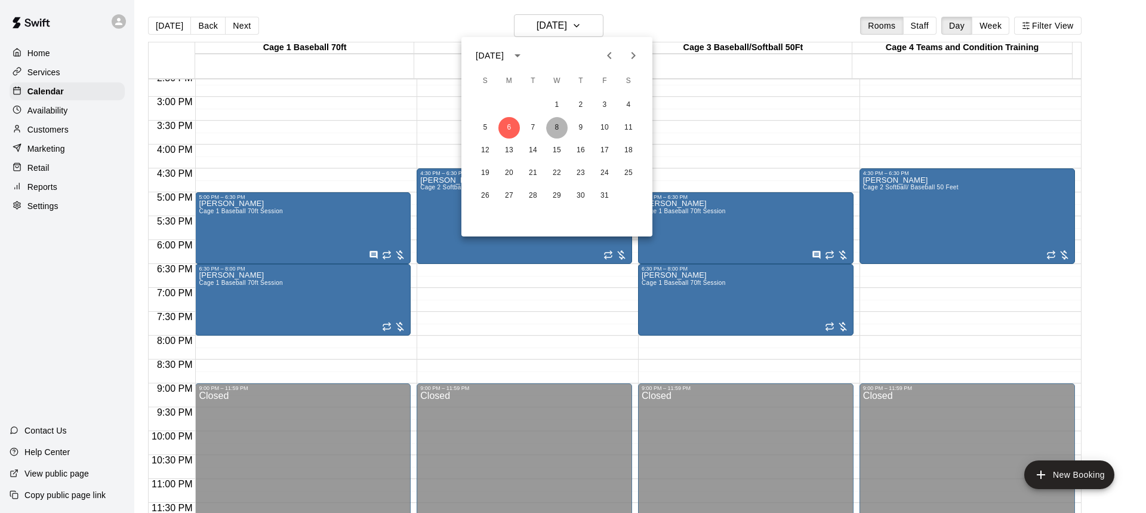
click at [556, 126] on button "8" at bounding box center [556, 127] width 21 height 21
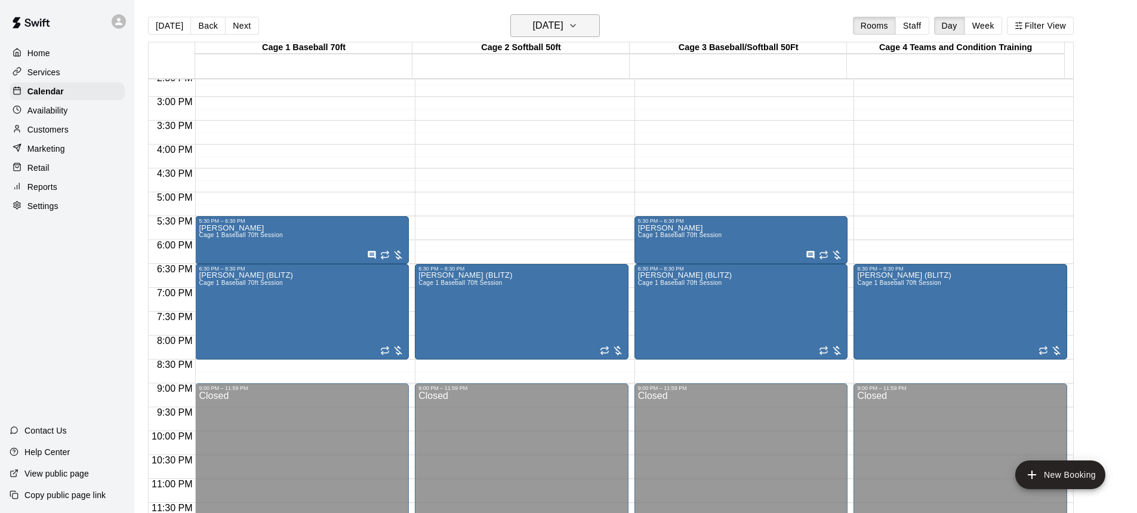
click at [578, 28] on icon "button" at bounding box center [573, 26] width 10 height 14
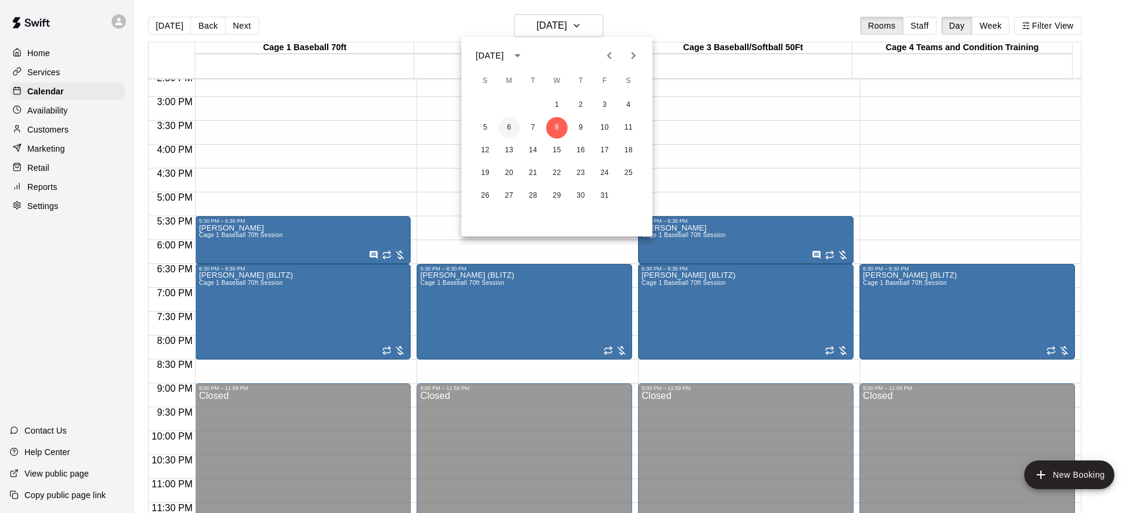
click at [506, 127] on button "6" at bounding box center [508, 127] width 21 height 21
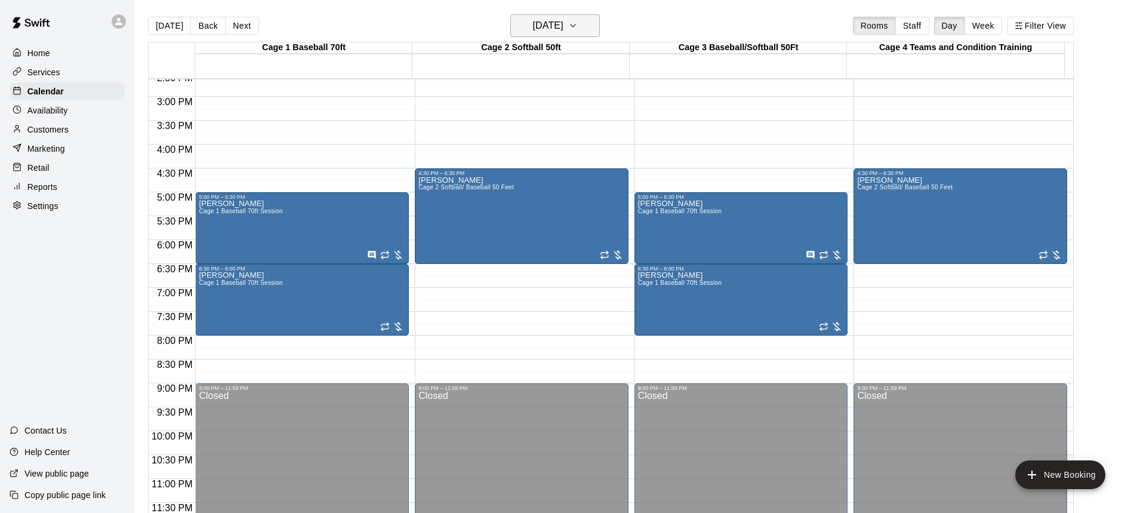
click at [578, 27] on icon "button" at bounding box center [573, 26] width 10 height 14
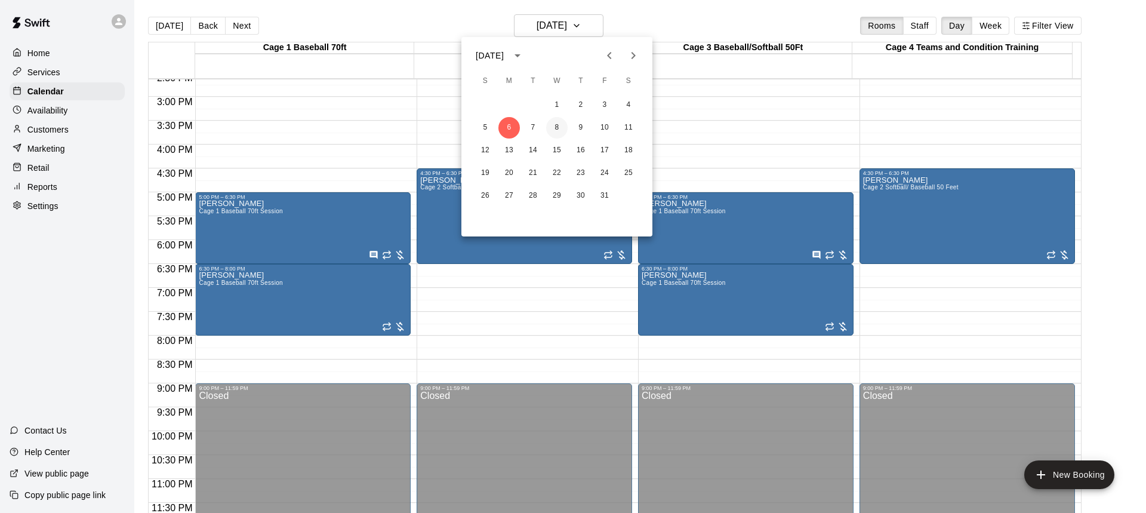
click at [558, 125] on button "8" at bounding box center [556, 127] width 21 height 21
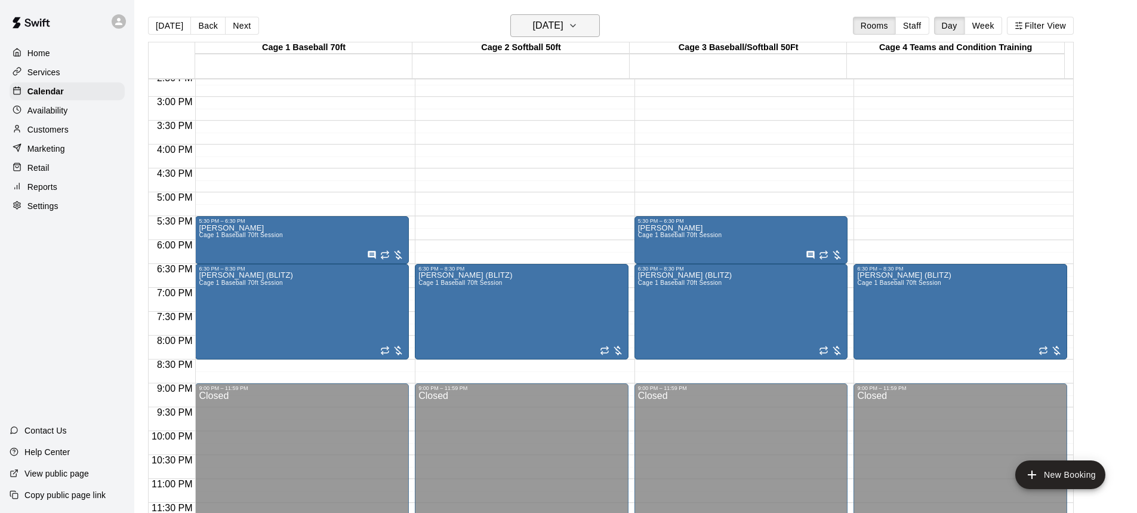
click at [578, 20] on icon "button" at bounding box center [573, 26] width 10 height 14
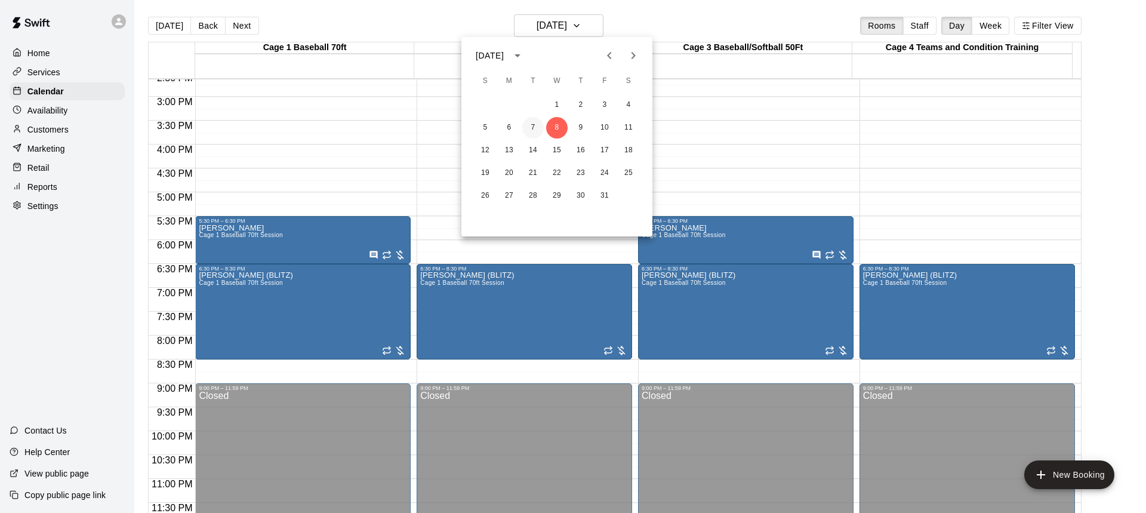
click at [530, 127] on button "7" at bounding box center [532, 127] width 21 height 21
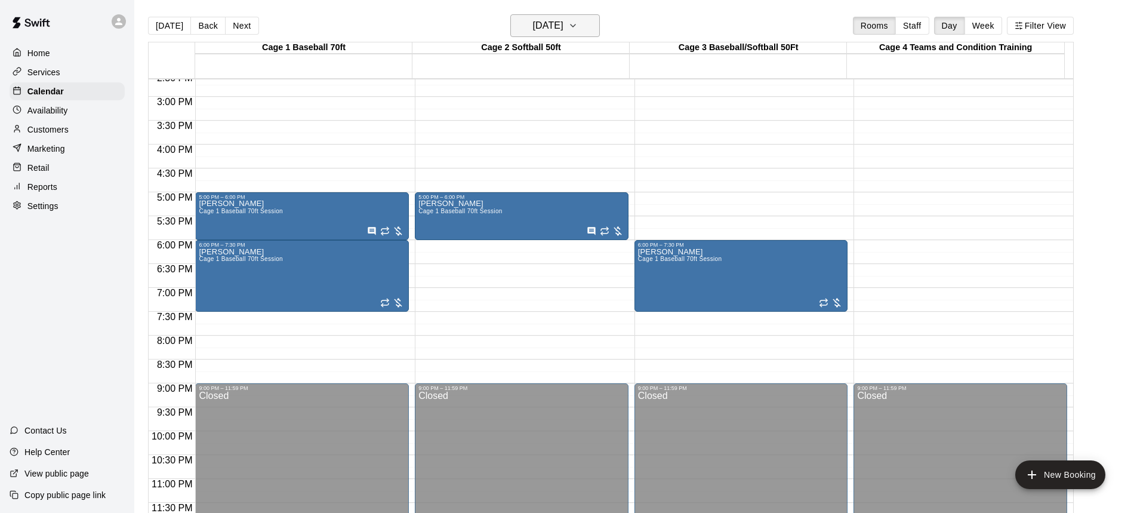
click at [578, 24] on icon "button" at bounding box center [573, 26] width 10 height 14
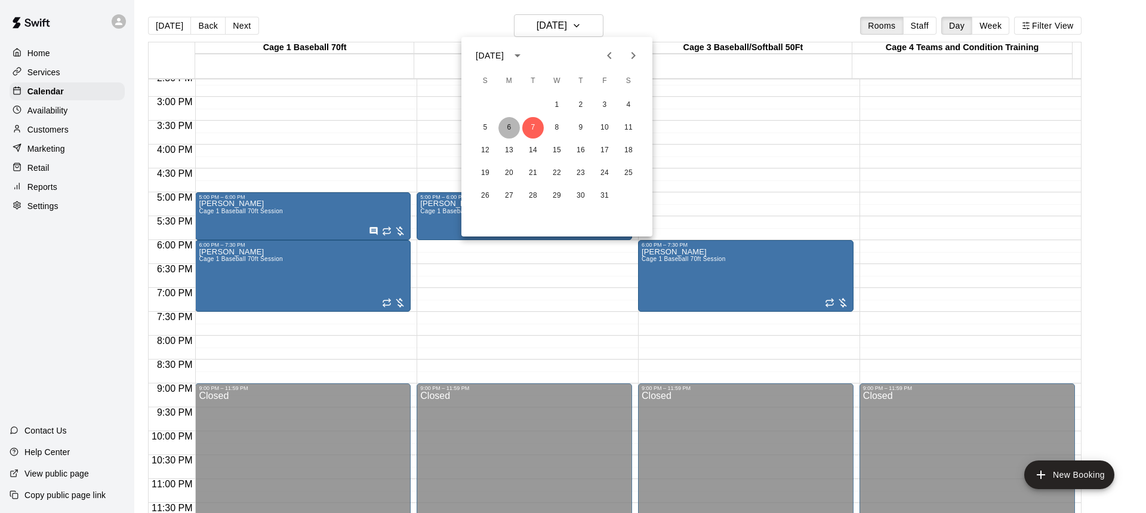
click at [507, 124] on button "6" at bounding box center [508, 127] width 21 height 21
